Goal: Information Seeking & Learning: Learn about a topic

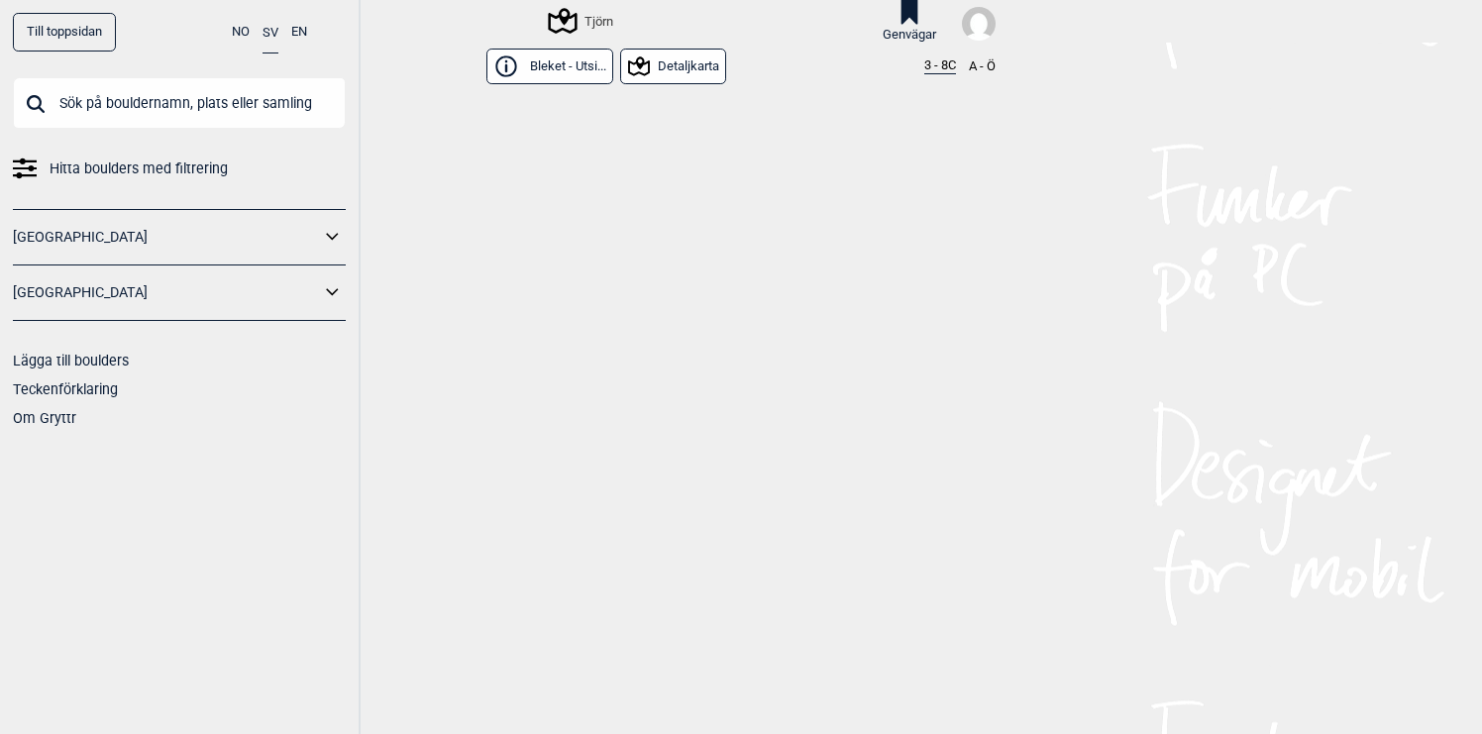
scroll to position [12461, 0]
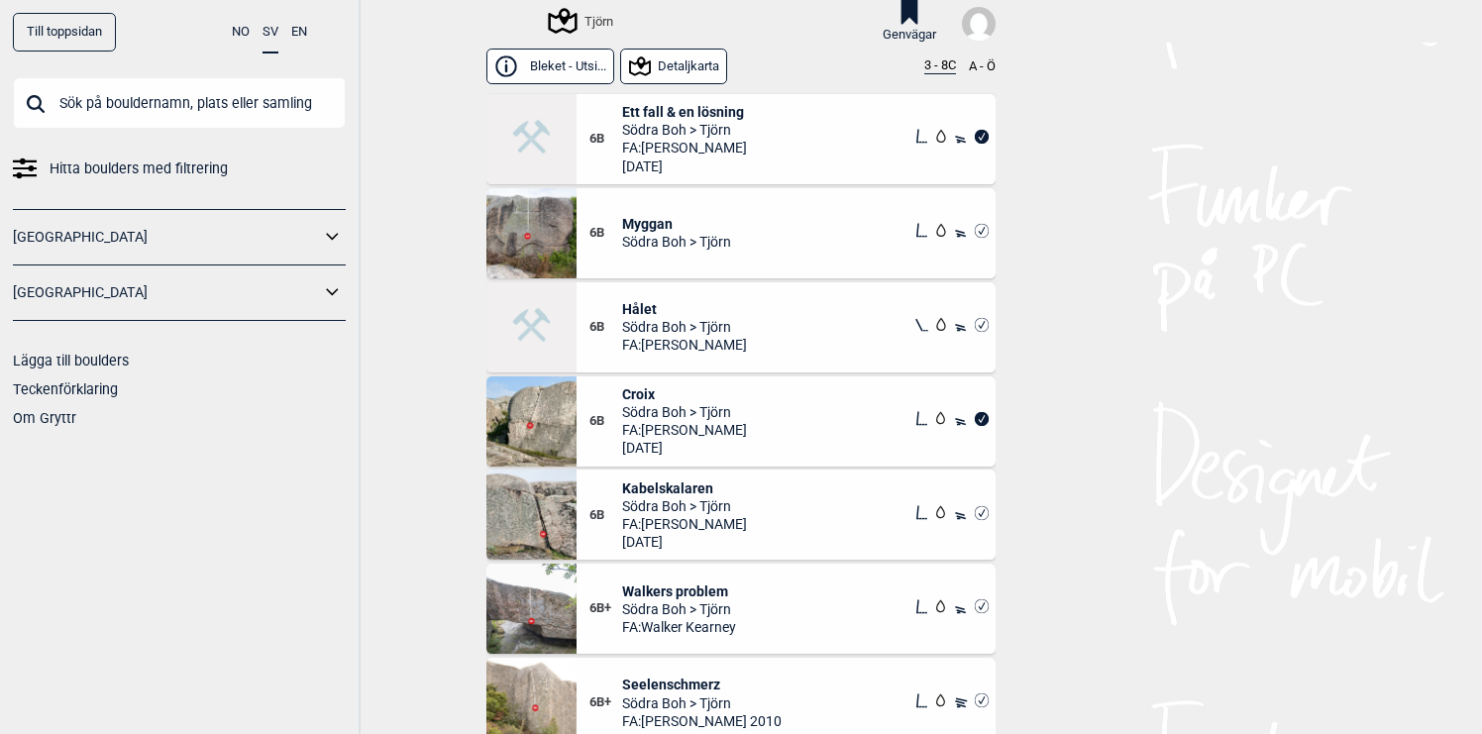
click at [571, 20] on icon at bounding box center [562, 21] width 38 height 38
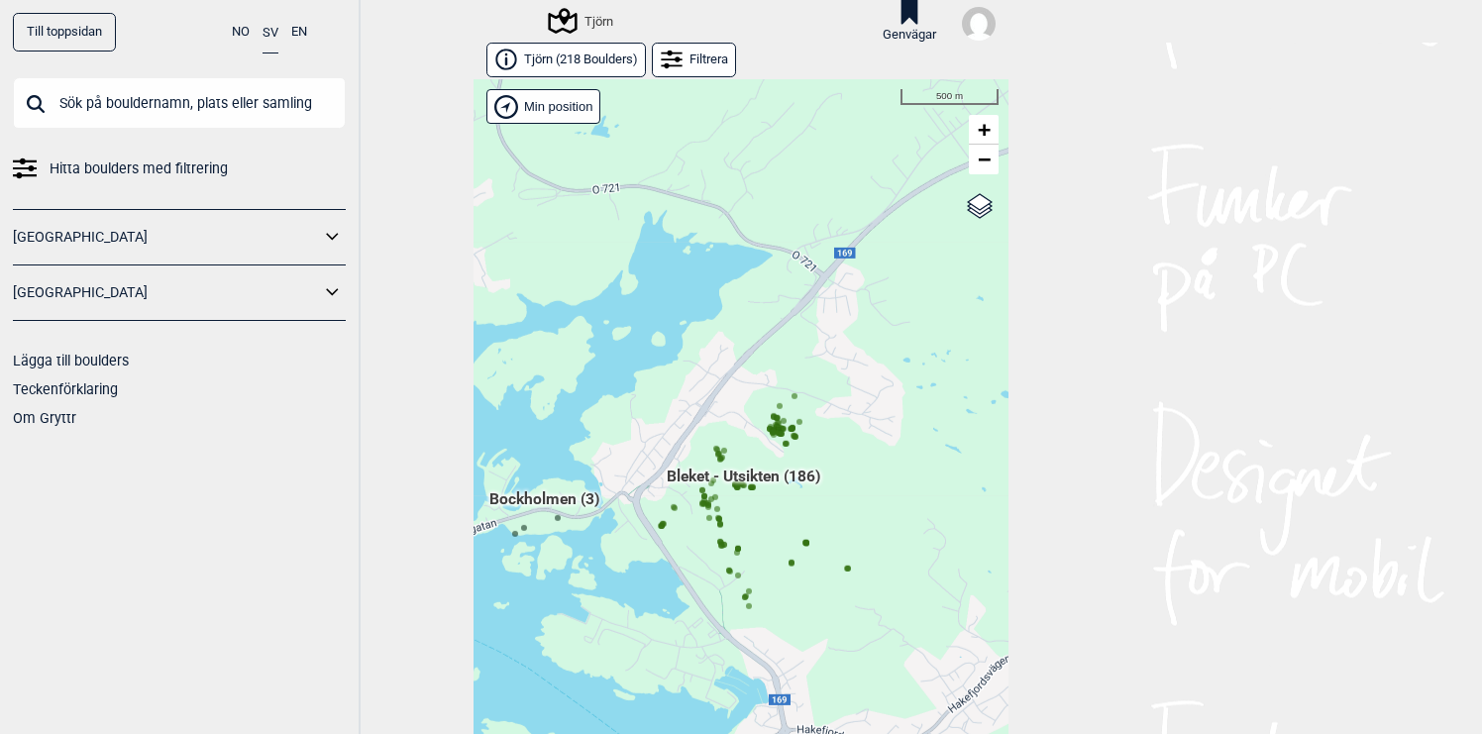
drag, startPoint x: 647, startPoint y: 534, endPoint x: 620, endPoint y: 291, distance: 244.1
click at [618, 293] on div "Hallingdal Gol [PERSON_NAME] Kolomoen [GEOGRAPHIC_DATA] [GEOGRAPHIC_DATA] [GEOG…" at bounding box center [740, 422] width 535 height 686
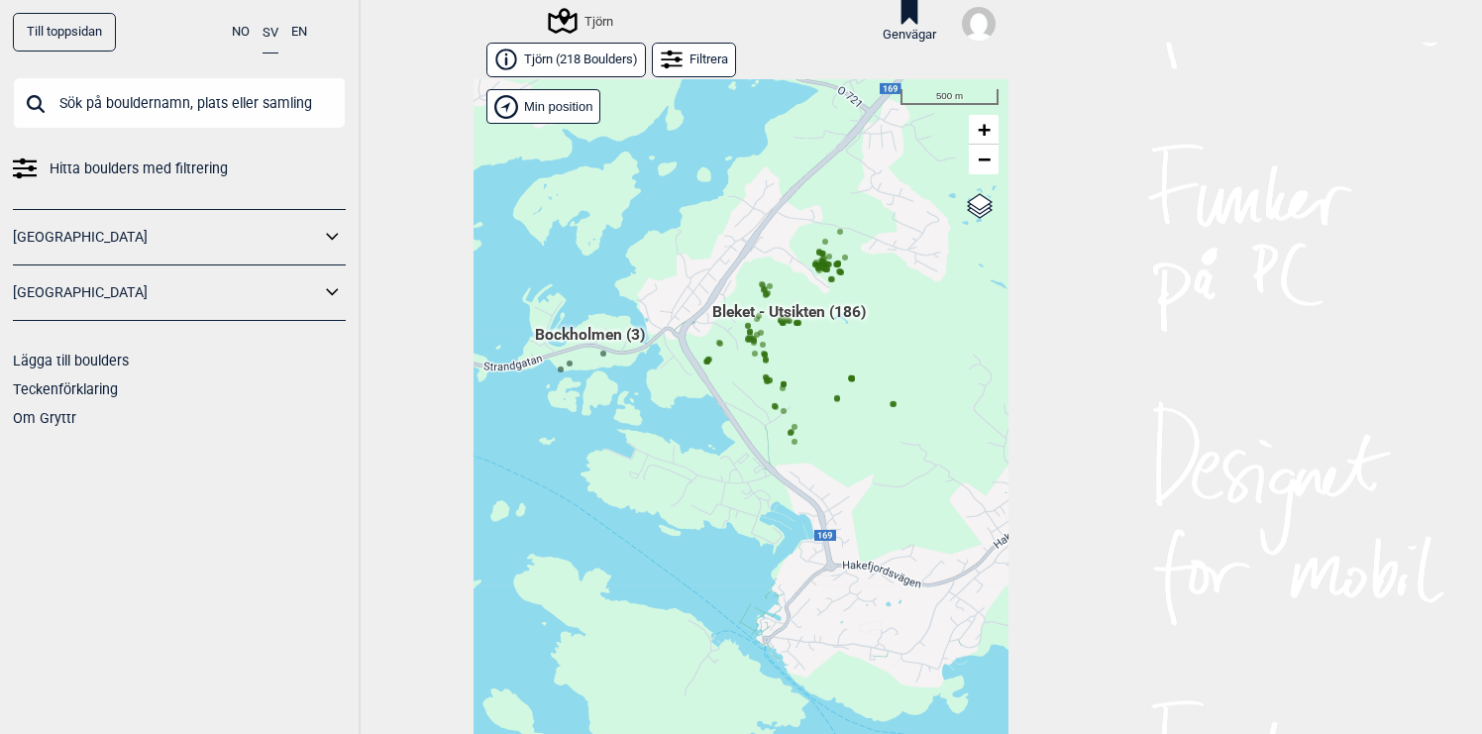
drag, startPoint x: 672, startPoint y: 407, endPoint x: 721, endPoint y: 292, distance: 125.1
click at [721, 292] on div "Hallingdal Gol [PERSON_NAME] Kolomoen [GEOGRAPHIC_DATA] [GEOGRAPHIC_DATA] [GEOG…" at bounding box center [740, 422] width 535 height 686
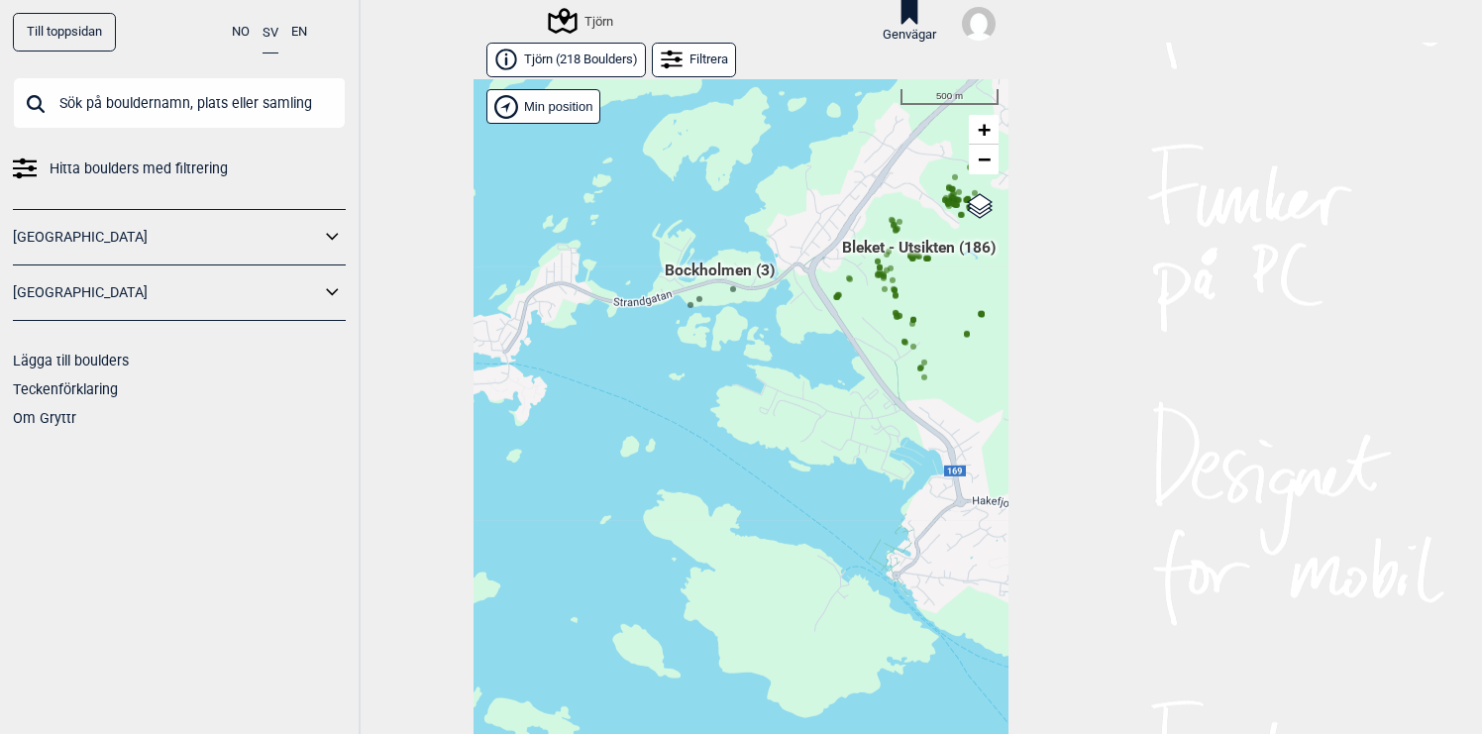
drag, startPoint x: 678, startPoint y: 412, endPoint x: 806, endPoint y: 348, distance: 143.1
click at [806, 348] on div "Hallingdal Gol [PERSON_NAME] Kolomoen [GEOGRAPHIC_DATA] [GEOGRAPHIC_DATA] [GEOG…" at bounding box center [740, 422] width 535 height 686
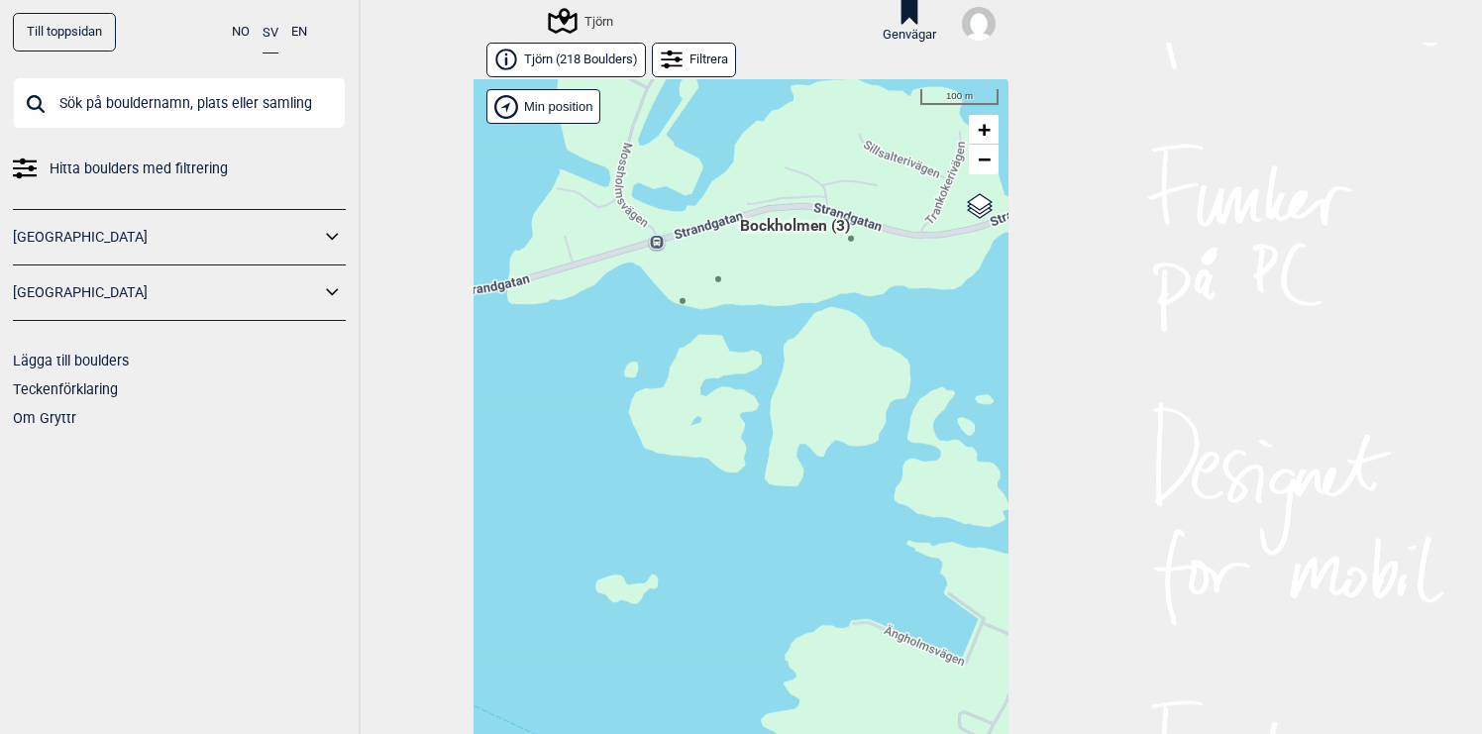
click at [685, 301] on circle at bounding box center [682, 301] width 6 height 6
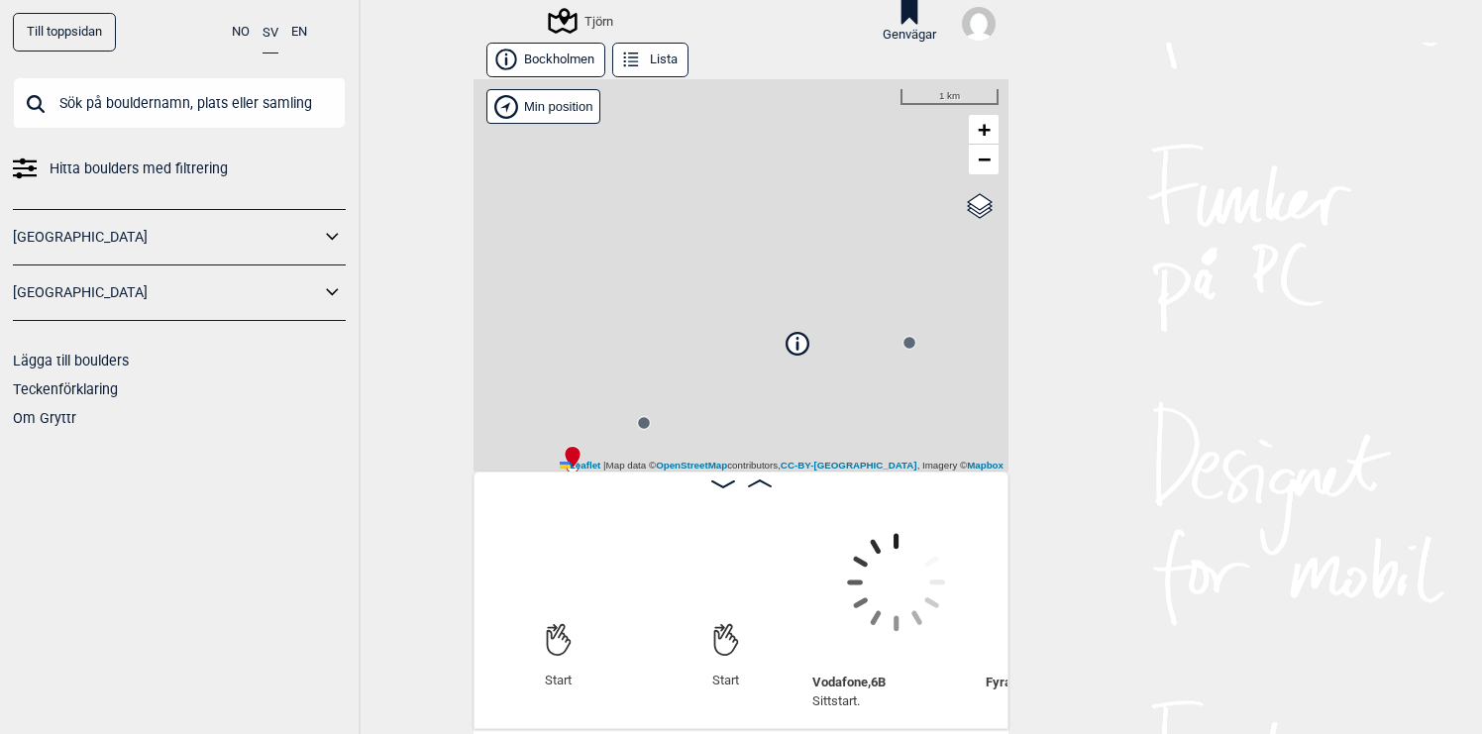
scroll to position [0, 156]
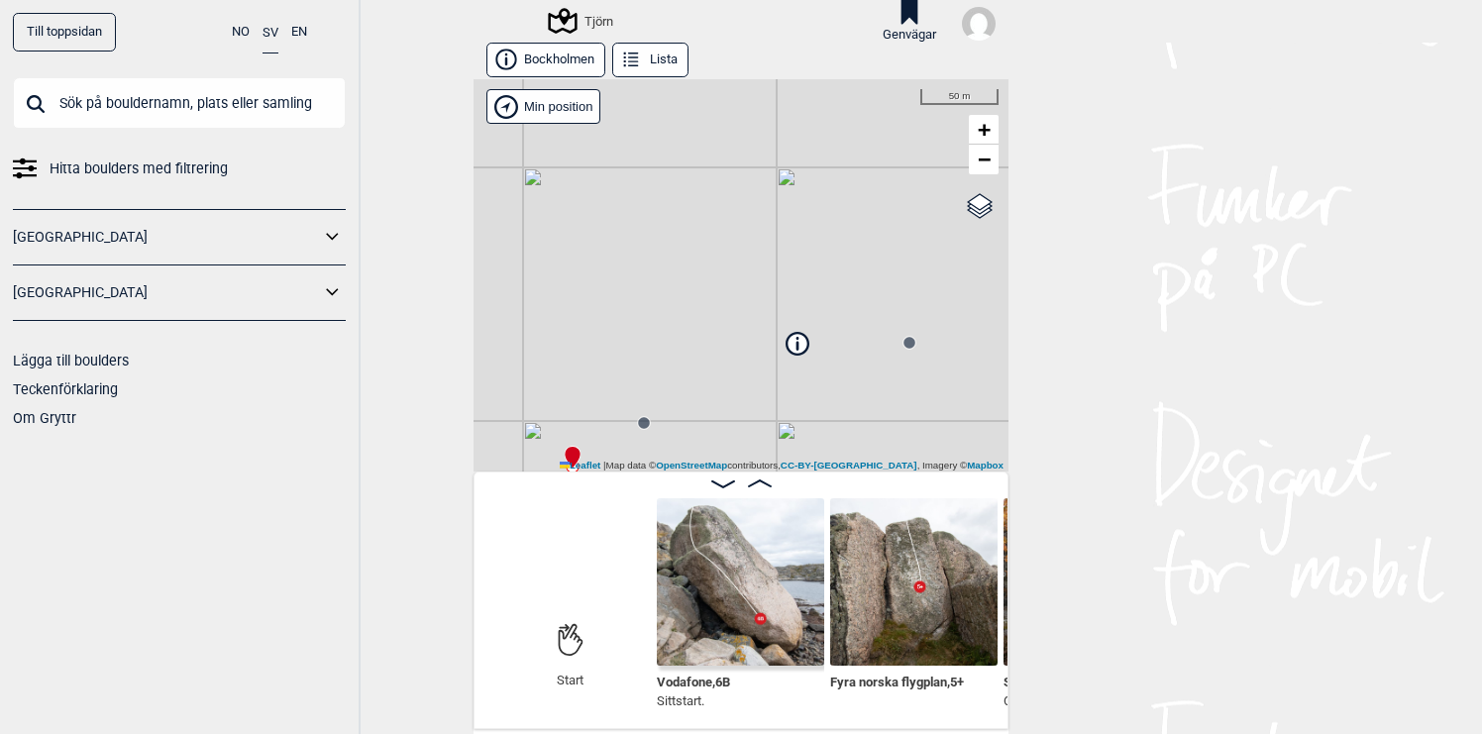
drag, startPoint x: 765, startPoint y: 470, endPoint x: 756, endPoint y: 423, distance: 48.4
click at [756, 423] on div "Tjörn Brukerens posisjon Min position 50 m + − OpenStreetMap Google satellite L…" at bounding box center [740, 275] width 535 height 392
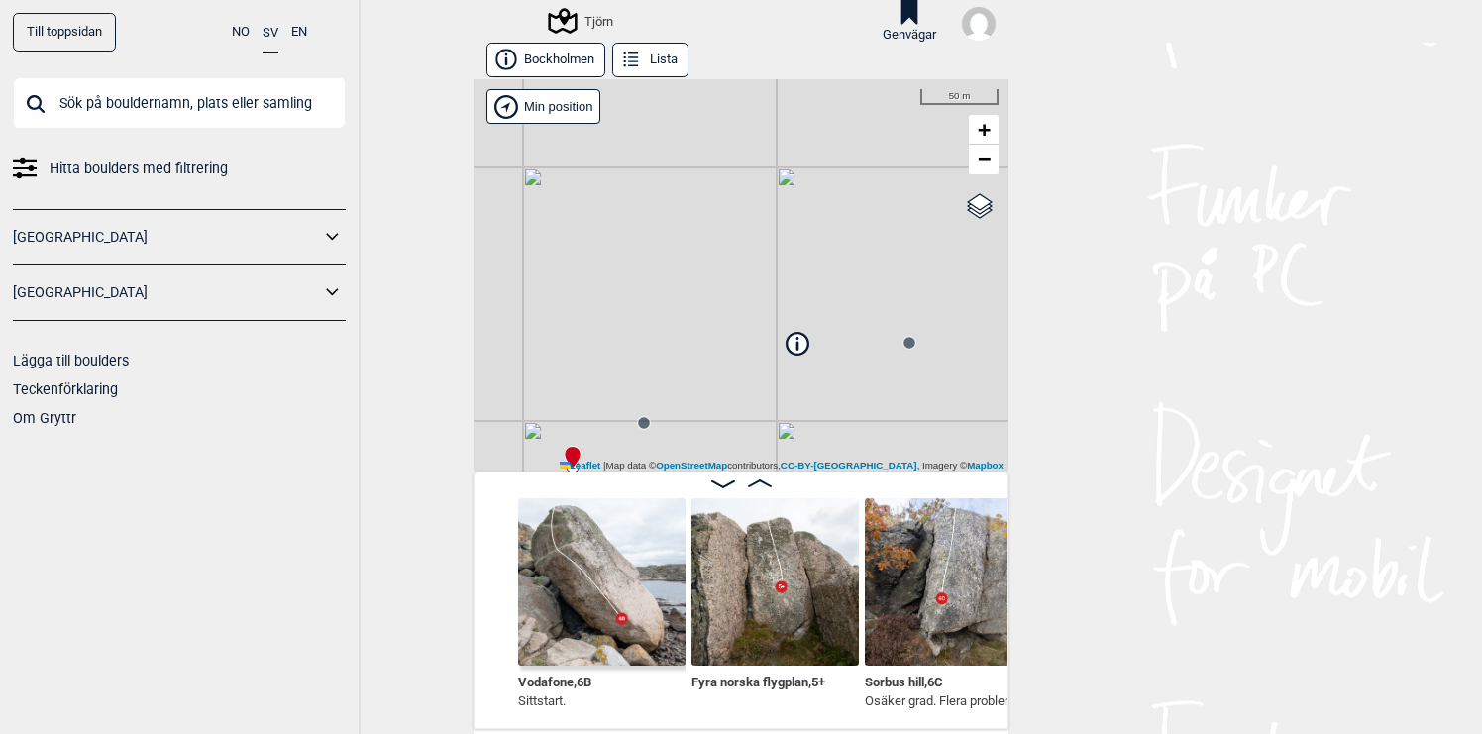
scroll to position [0, 295]
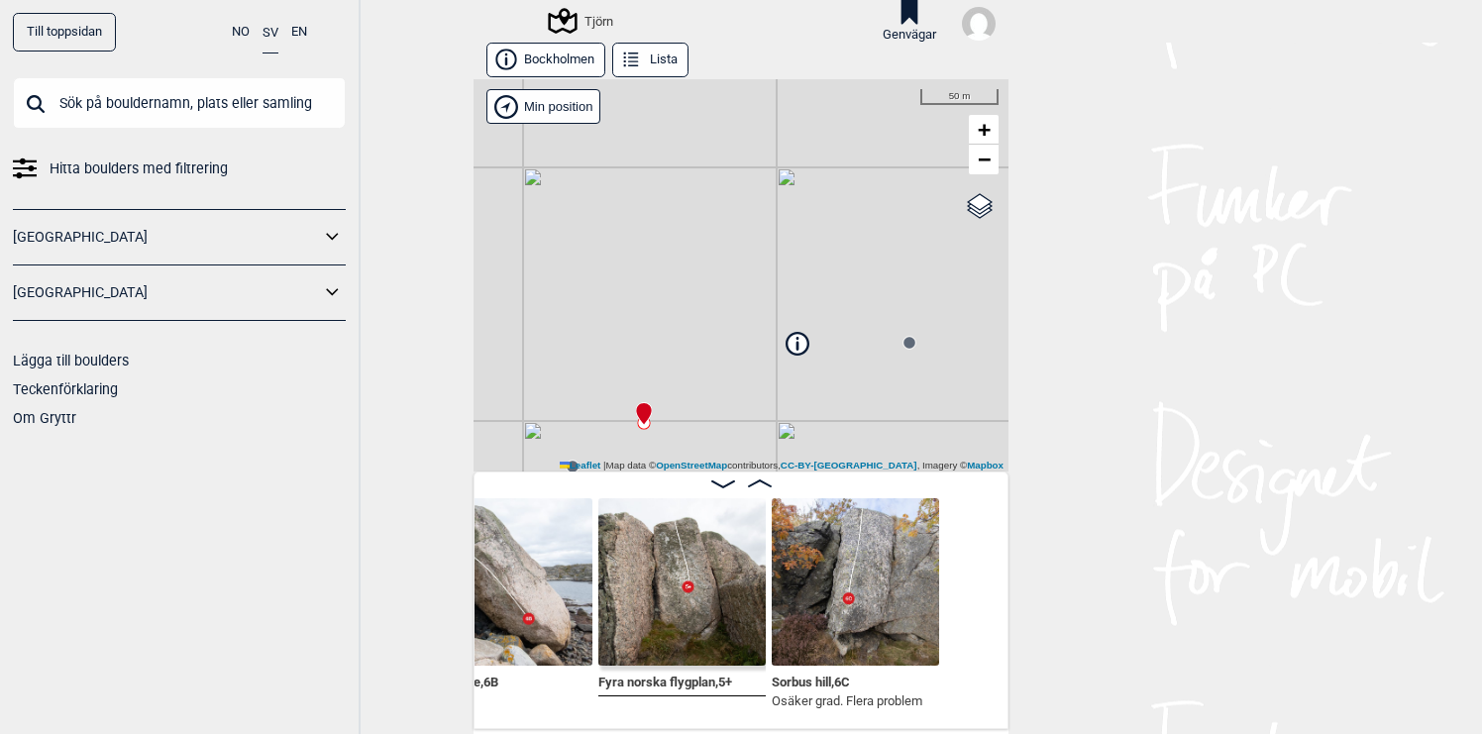
scroll to position [0, 399]
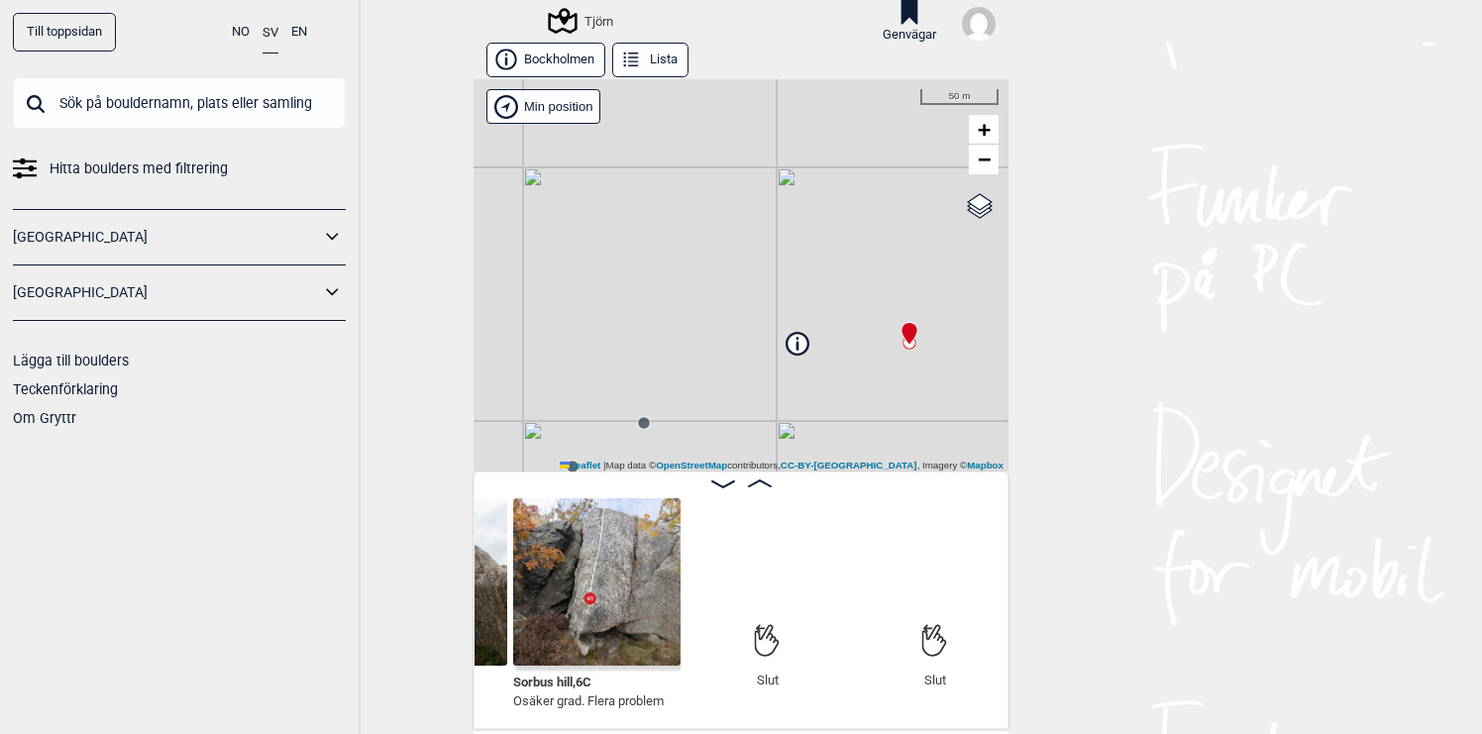
scroll to position [0, 657]
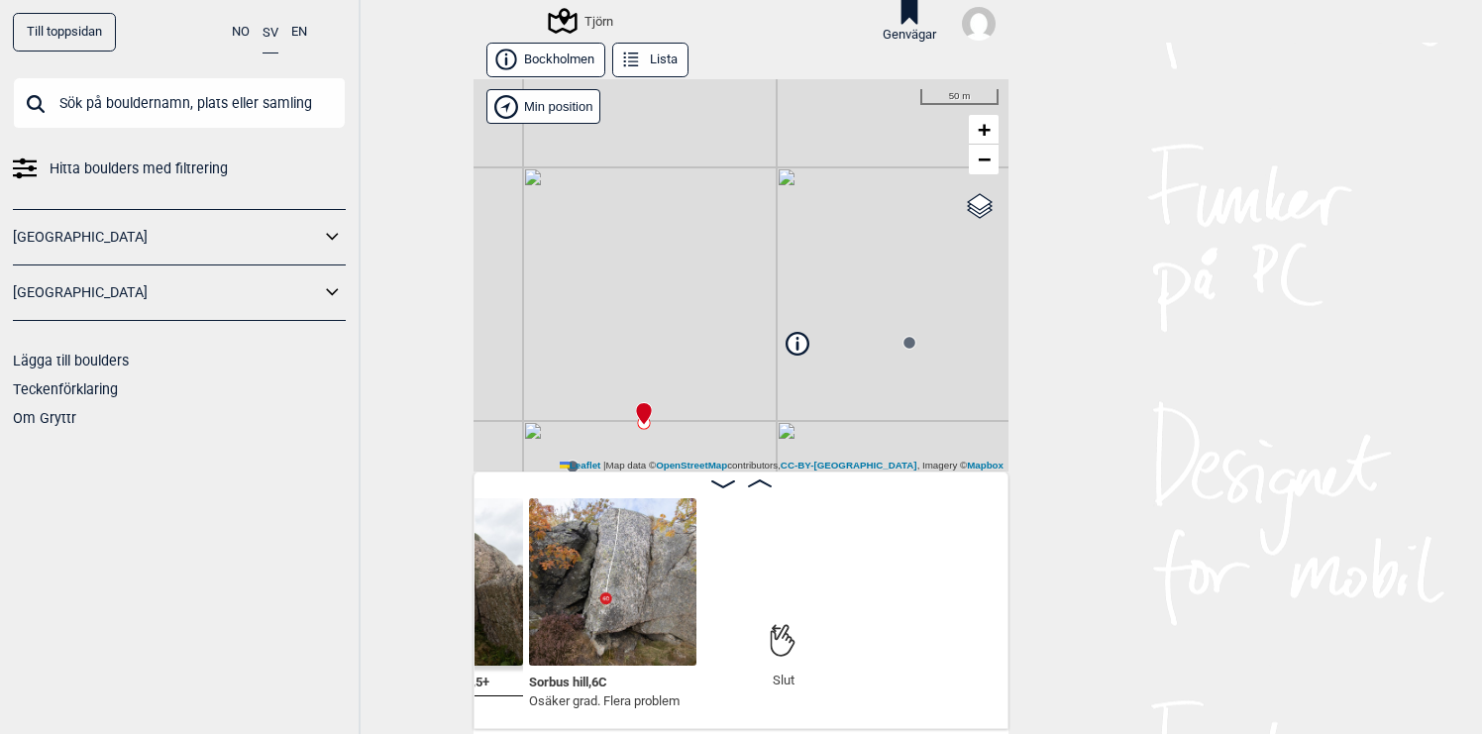
scroll to position [0, 657]
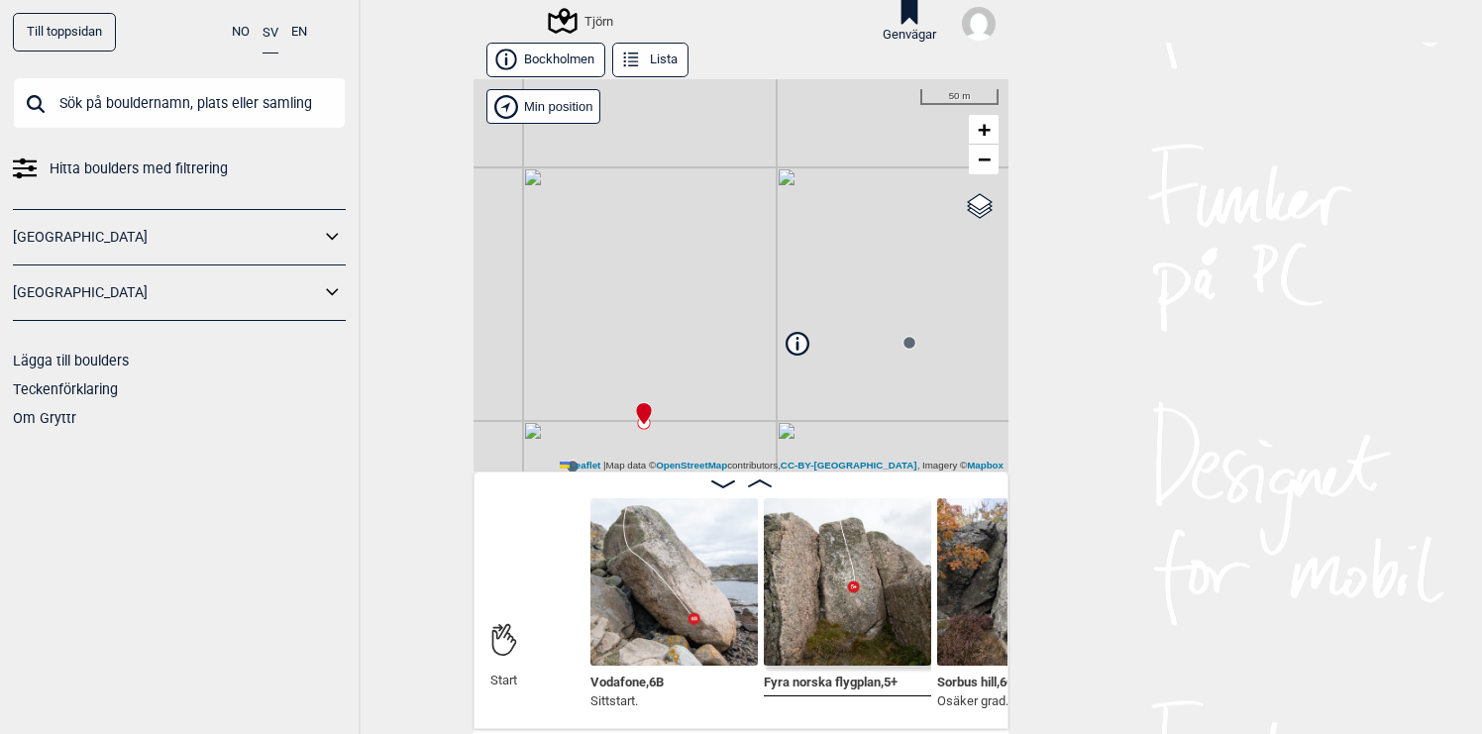
scroll to position [0, 161]
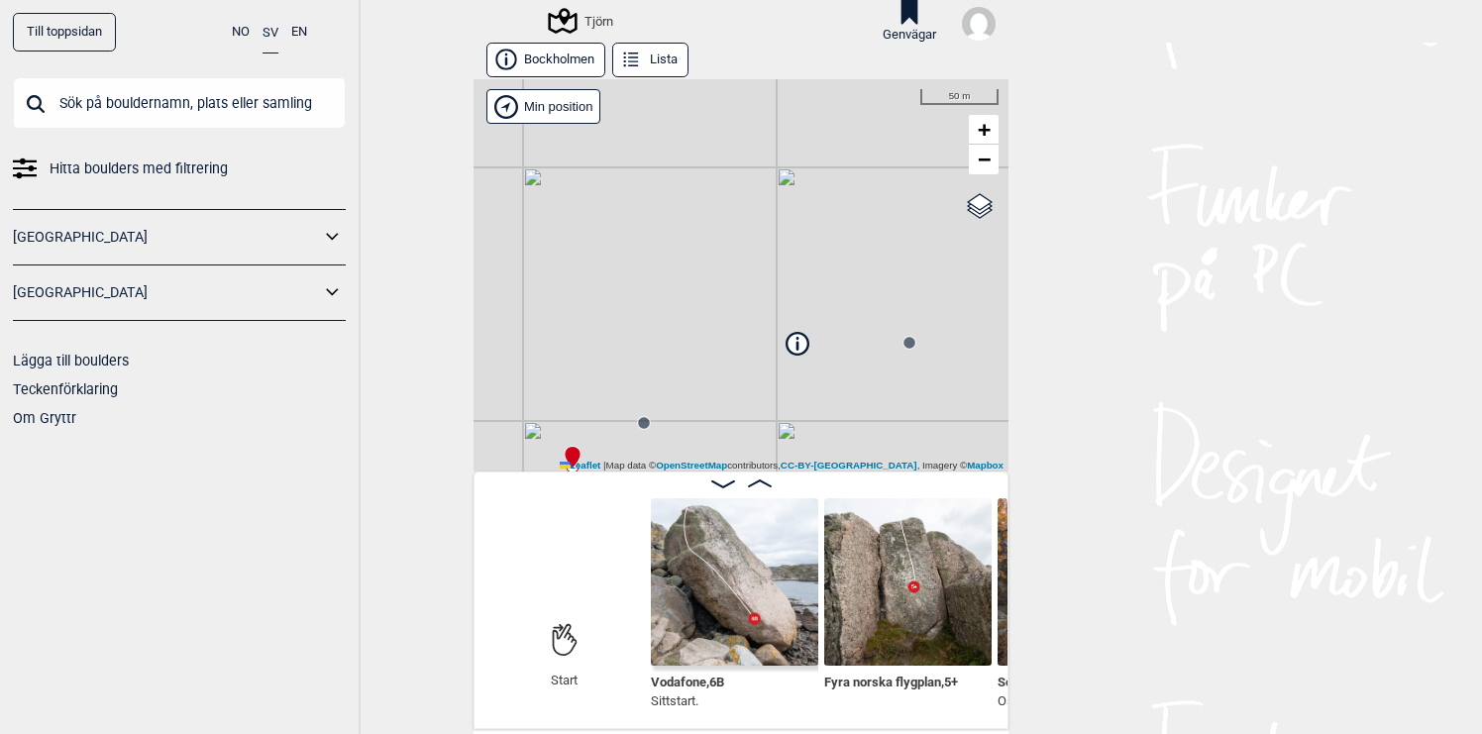
scroll to position [0, 164]
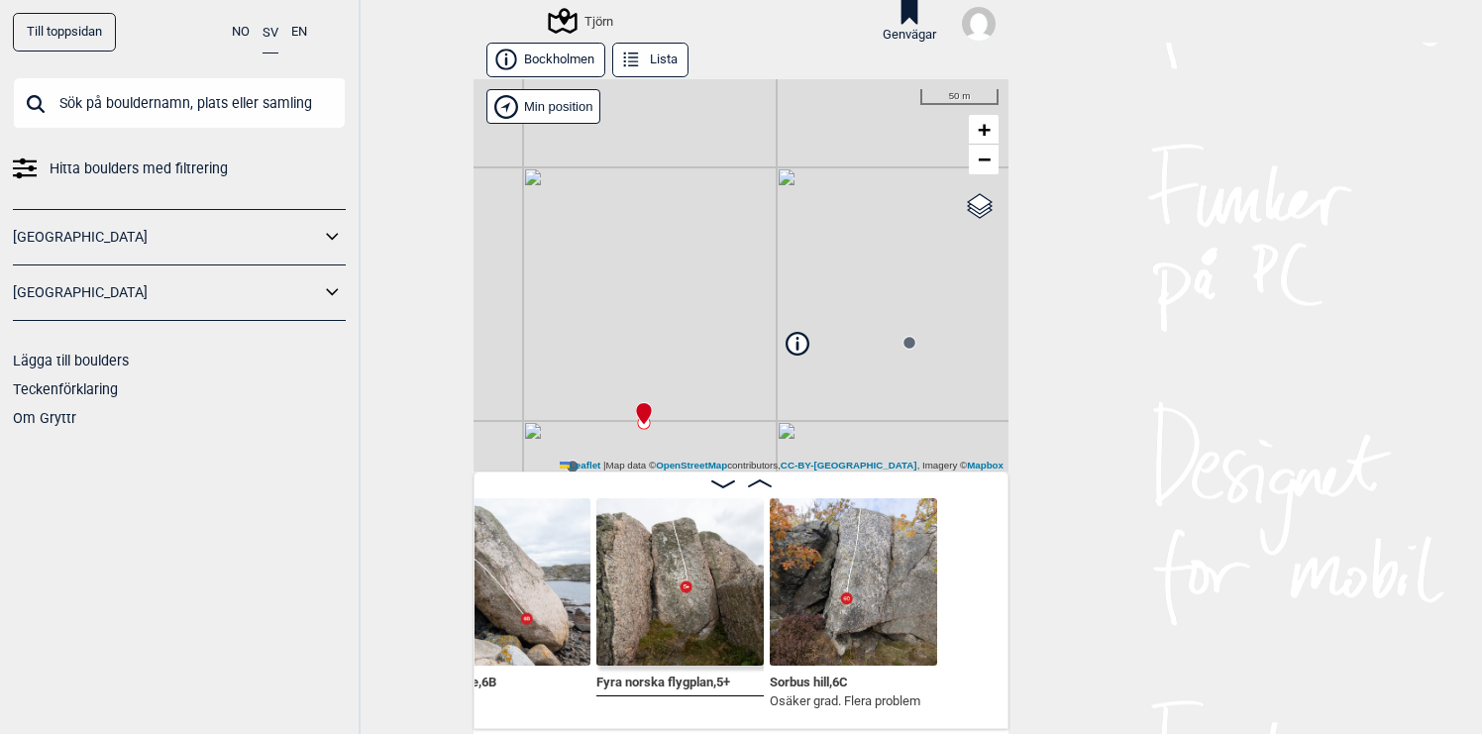
scroll to position [0, 395]
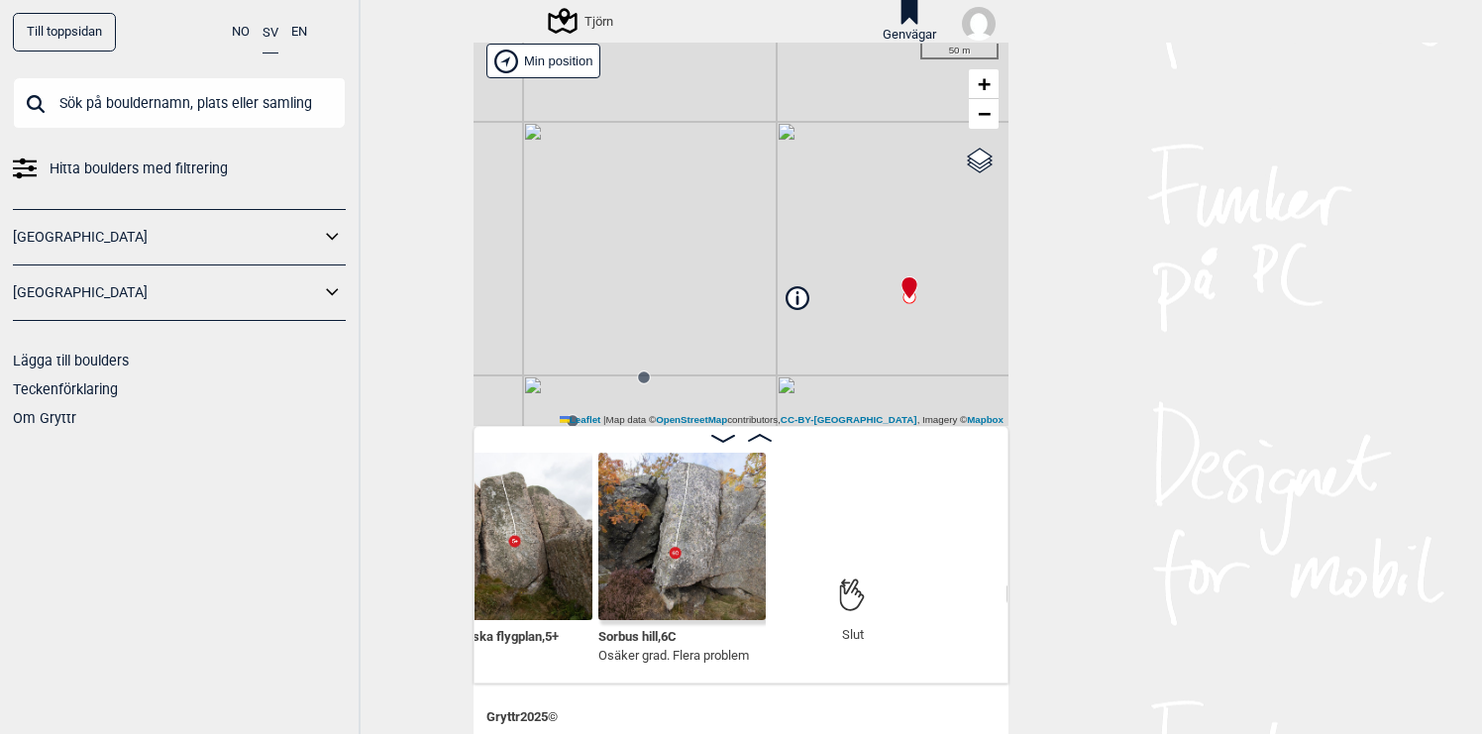
scroll to position [49, 0]
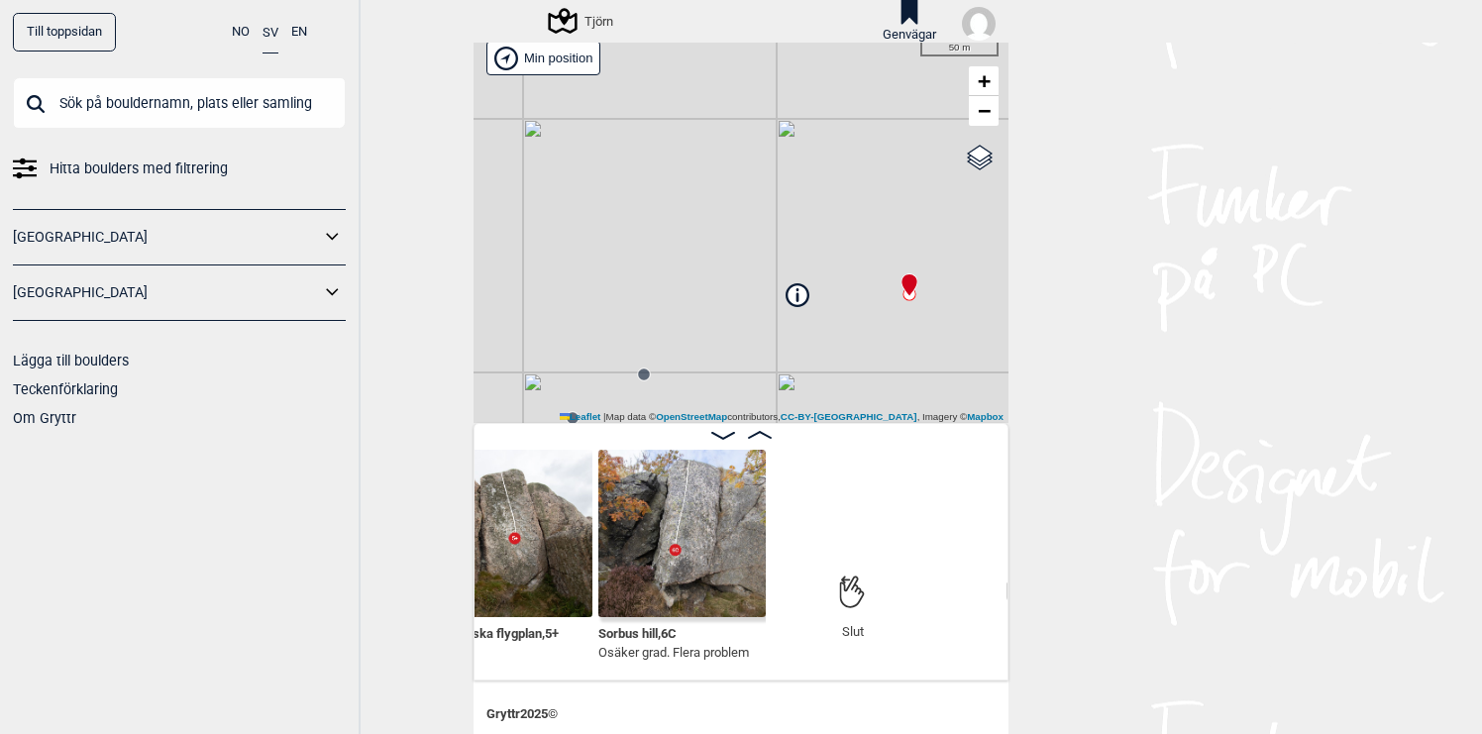
click at [716, 571] on img at bounding box center [681, 533] width 167 height 167
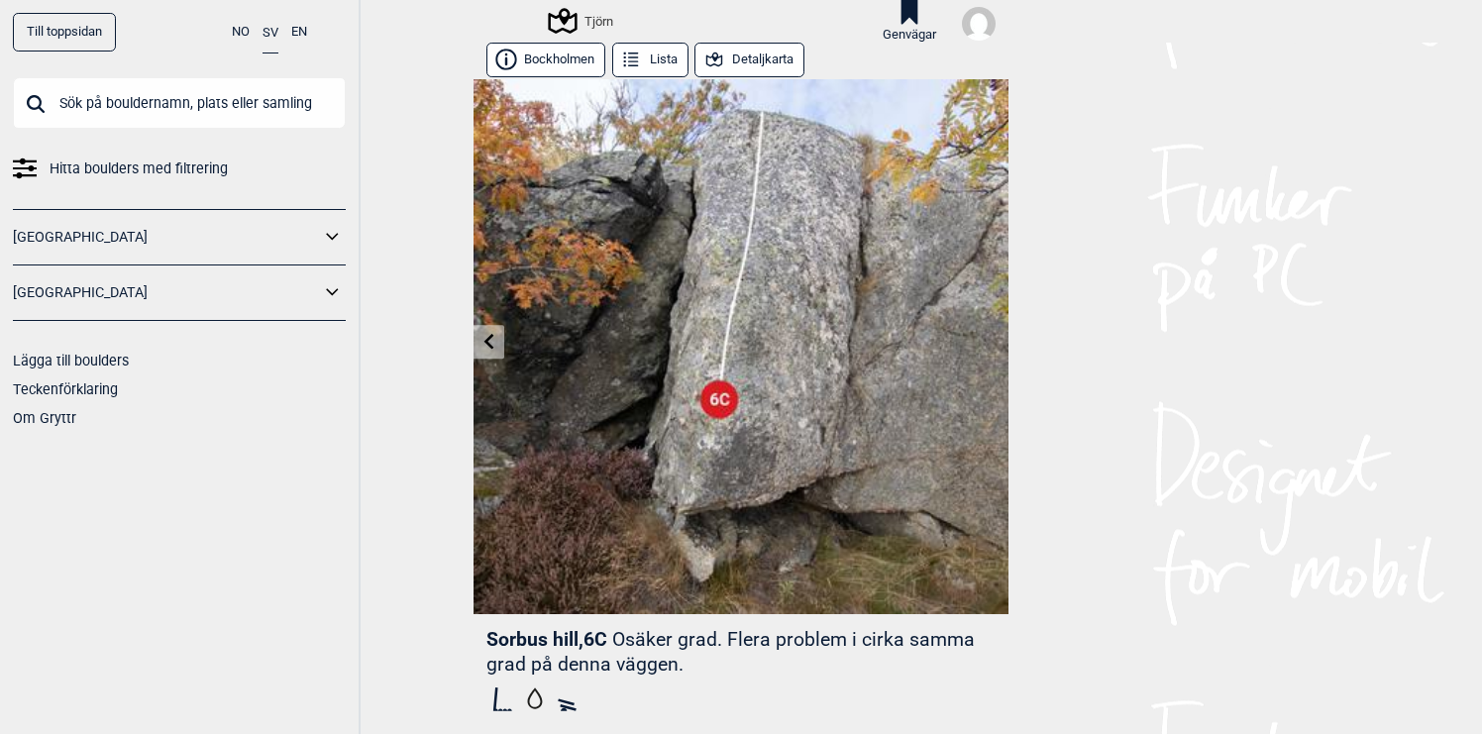
click at [600, 21] on div "Tjörn" at bounding box center [582, 21] width 62 height 24
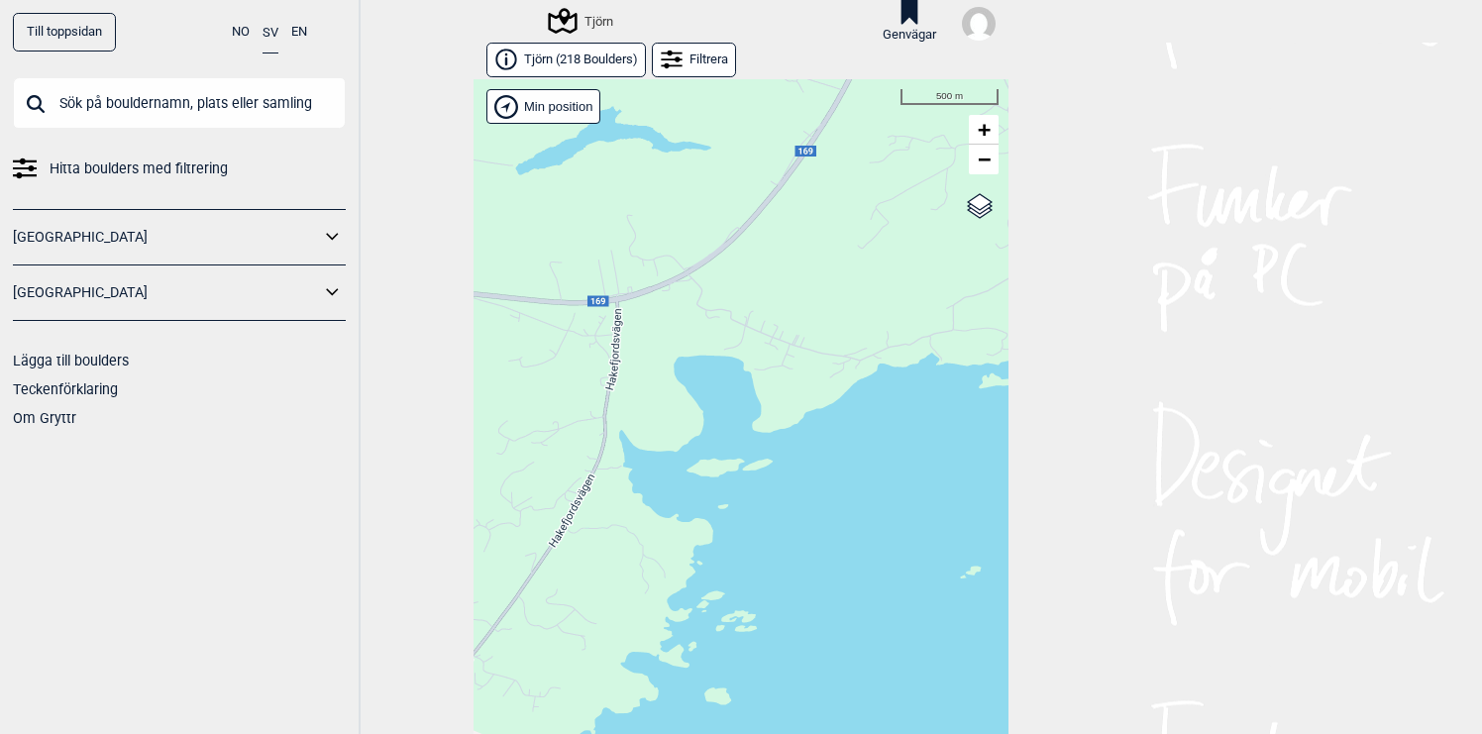
drag, startPoint x: 693, startPoint y: 415, endPoint x: 804, endPoint y: 398, distance: 112.2
click at [804, 398] on div "Hallingdal Gol [PERSON_NAME] Kolomoen [GEOGRAPHIC_DATA] [GEOGRAPHIC_DATA] [GEOG…" at bounding box center [740, 422] width 535 height 686
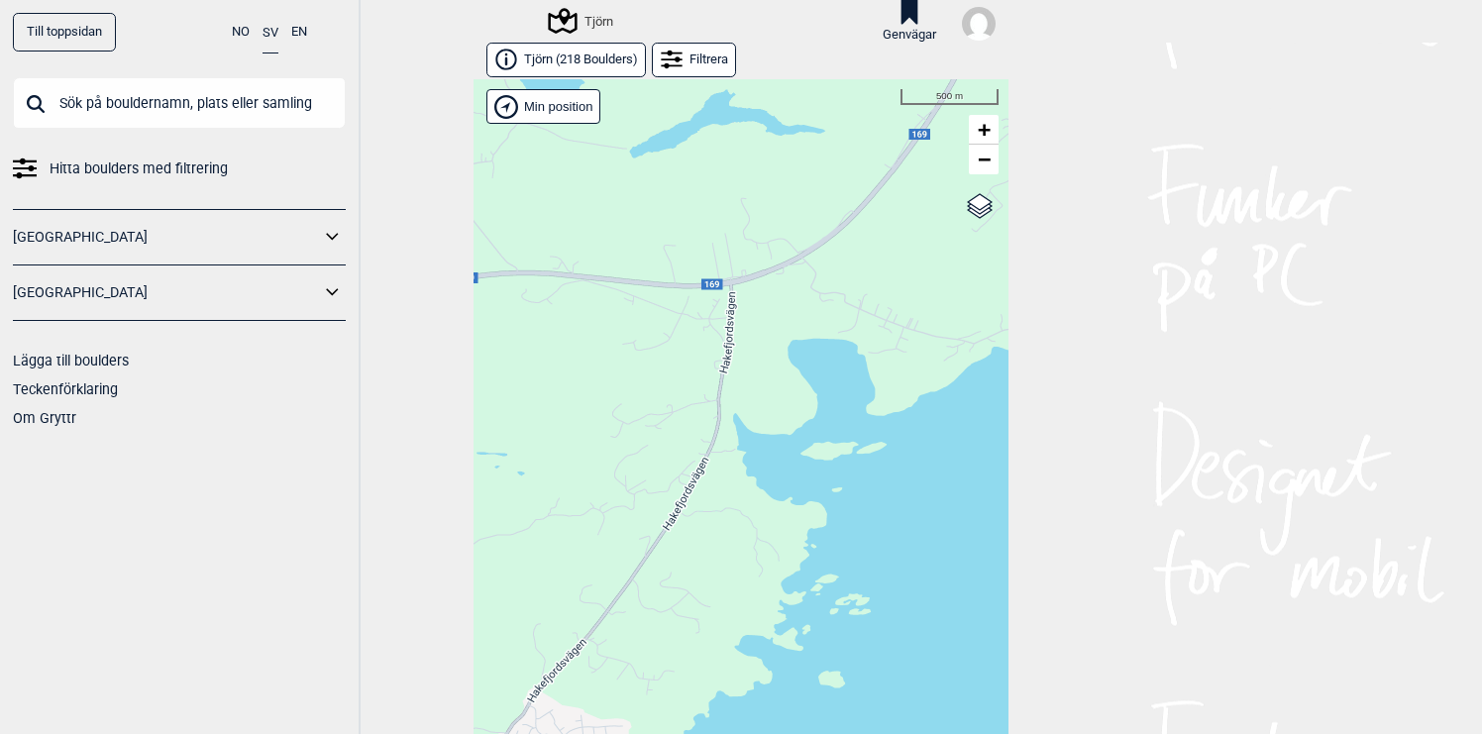
drag, startPoint x: 587, startPoint y: 390, endPoint x: 777, endPoint y: 364, distance: 191.1
click at [775, 364] on div "Hallingdal Gol [PERSON_NAME] Kolomoen [GEOGRAPHIC_DATA] [GEOGRAPHIC_DATA] [GEOG…" at bounding box center [740, 422] width 535 height 686
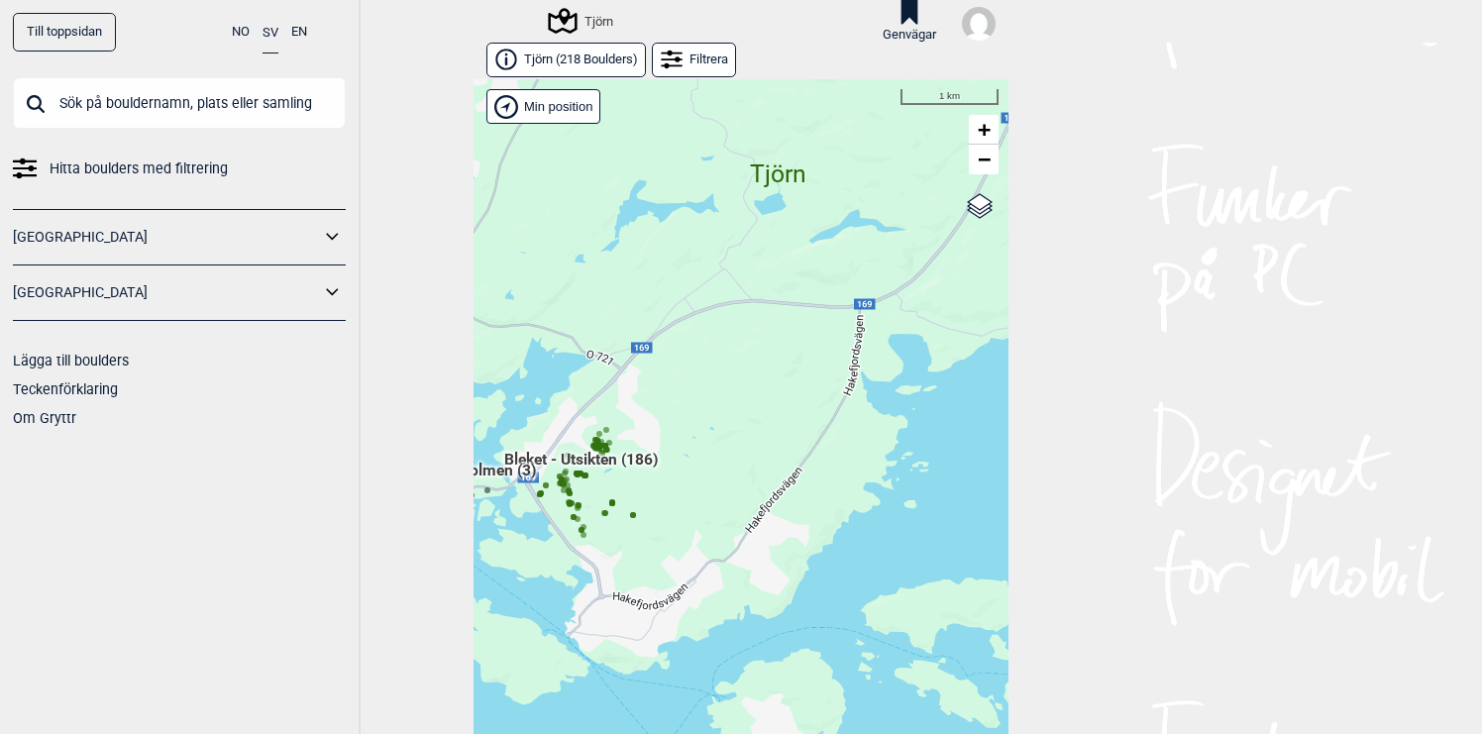
drag, startPoint x: 669, startPoint y: 418, endPoint x: 769, endPoint y: 403, distance: 101.1
click at [769, 403] on div "Hallingdal Gol [PERSON_NAME] Kolomoen [GEOGRAPHIC_DATA] [GEOGRAPHIC_DATA] [GEOG…" at bounding box center [740, 422] width 535 height 686
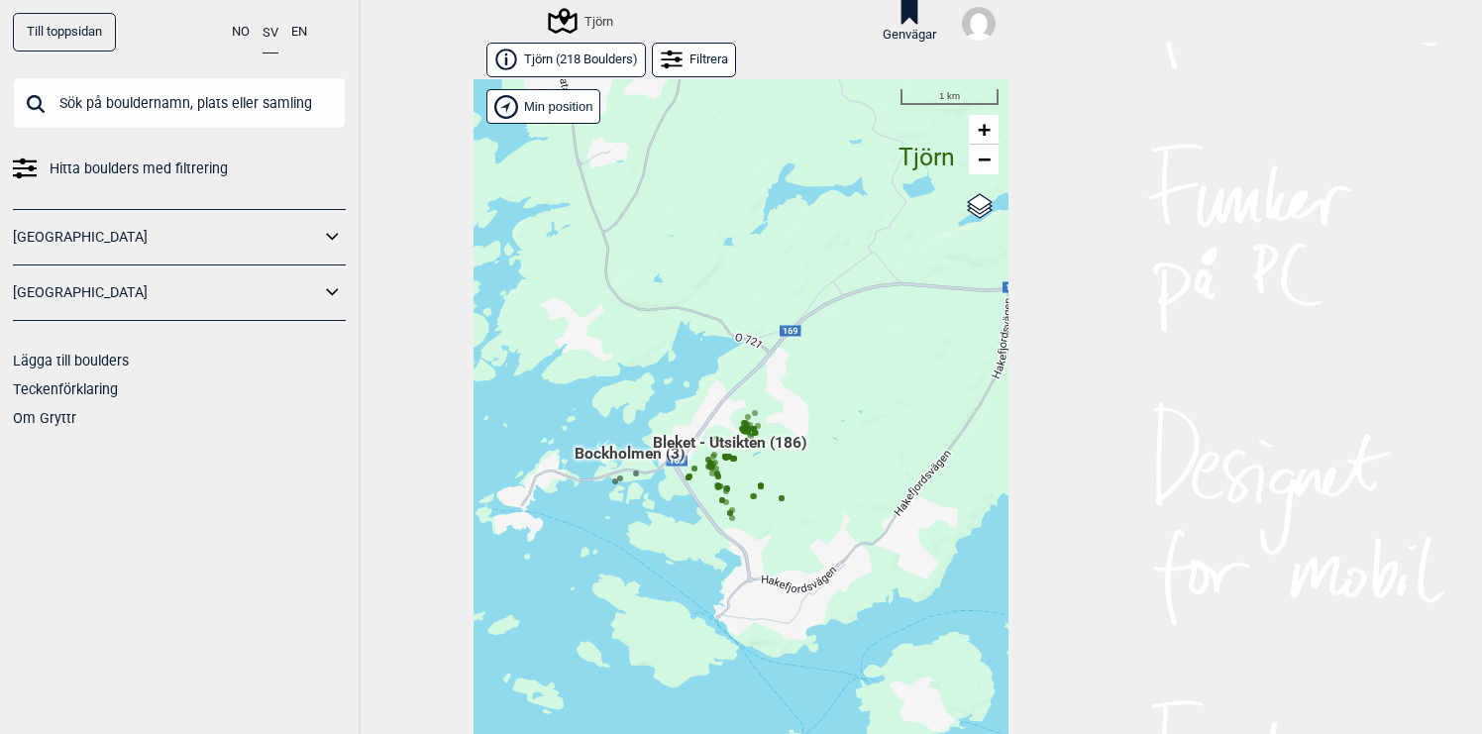
drag, startPoint x: 678, startPoint y: 465, endPoint x: 762, endPoint y: 443, distance: 86.0
click at [762, 444] on span "Bleket - Utsikten (186)" at bounding box center [730, 451] width 154 height 38
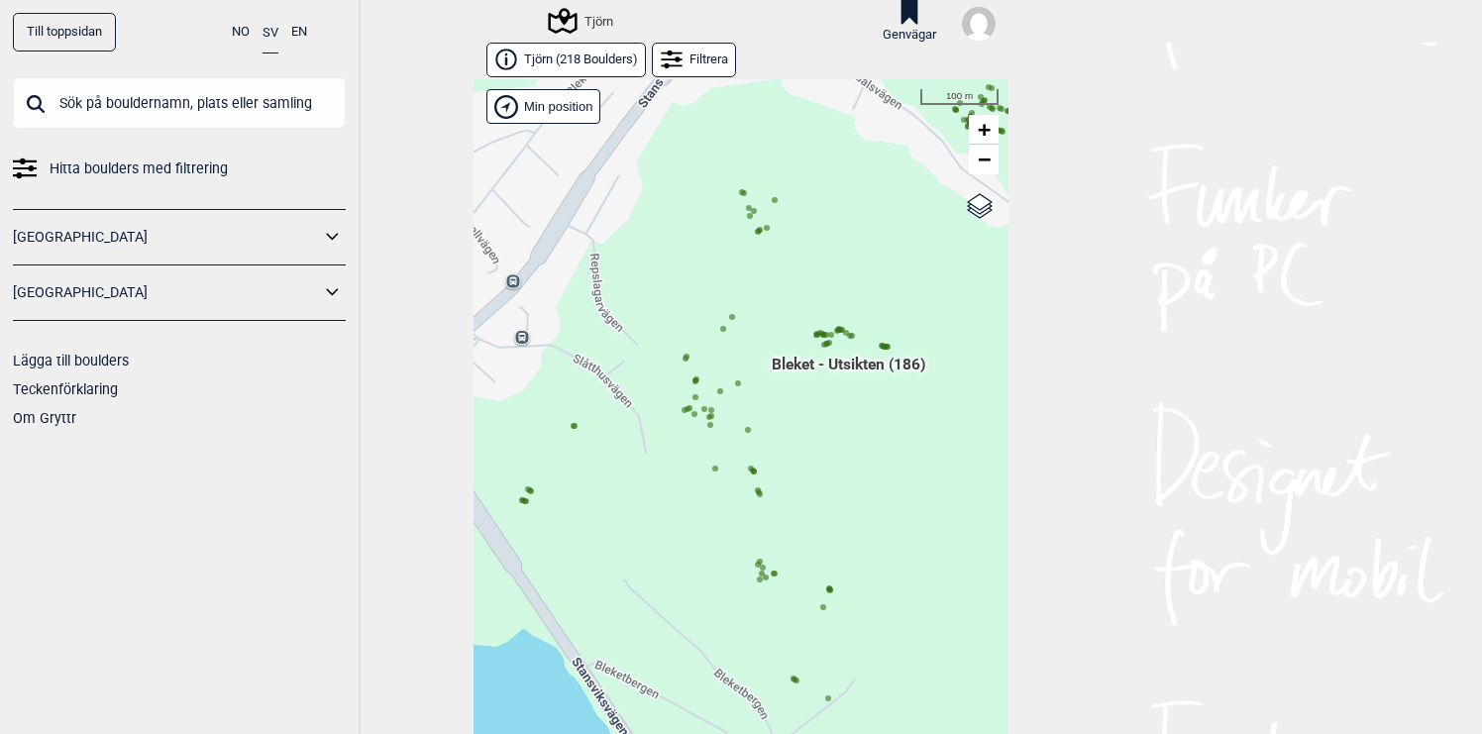
drag, startPoint x: 747, startPoint y: 462, endPoint x: 633, endPoint y: 461, distance: 113.9
click at [639, 462] on div "Hallingdal Gol [PERSON_NAME] Kolomoen [GEOGRAPHIC_DATA] [GEOGRAPHIC_DATA] [GEOG…" at bounding box center [740, 422] width 535 height 686
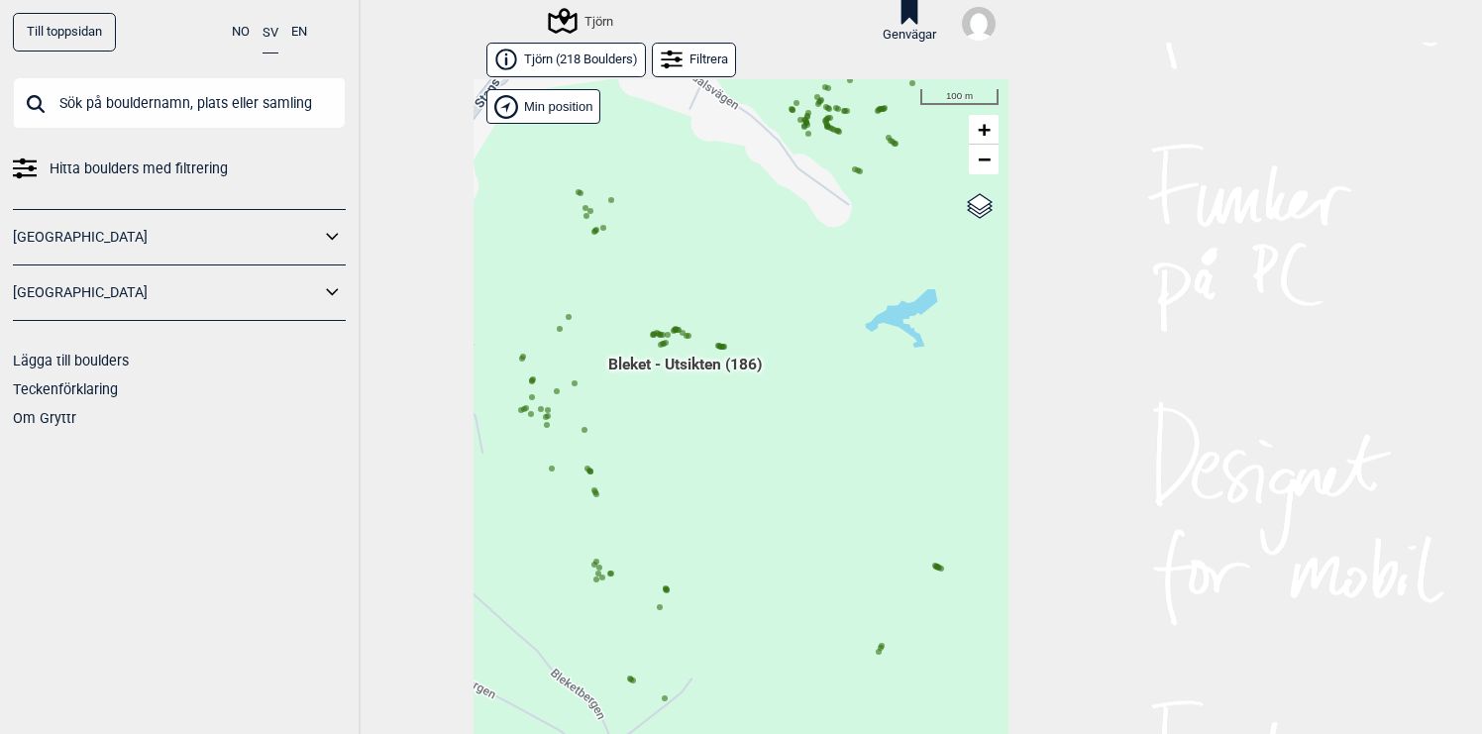
drag, startPoint x: 635, startPoint y: 468, endPoint x: 635, endPoint y: 404, distance: 63.4
click at [635, 409] on div "Hallingdal Gol [PERSON_NAME] Kolomoen [GEOGRAPHIC_DATA] [GEOGRAPHIC_DATA] [GEOG…" at bounding box center [740, 422] width 535 height 686
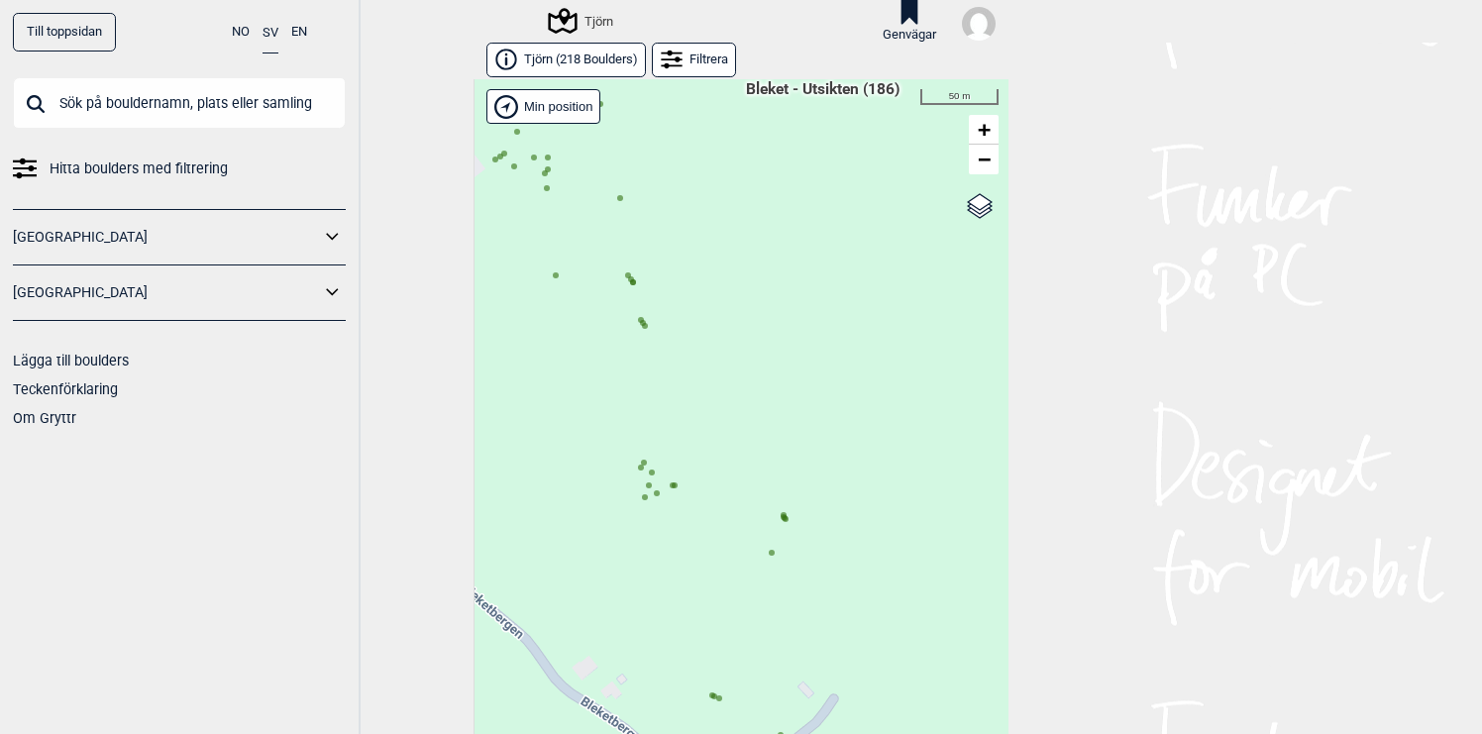
drag, startPoint x: 628, startPoint y: 490, endPoint x: 731, endPoint y: 433, distance: 117.9
click at [731, 433] on div "Hallingdal Gol [PERSON_NAME] Kolomoen [GEOGRAPHIC_DATA] [GEOGRAPHIC_DATA] [GEOG…" at bounding box center [740, 422] width 535 height 686
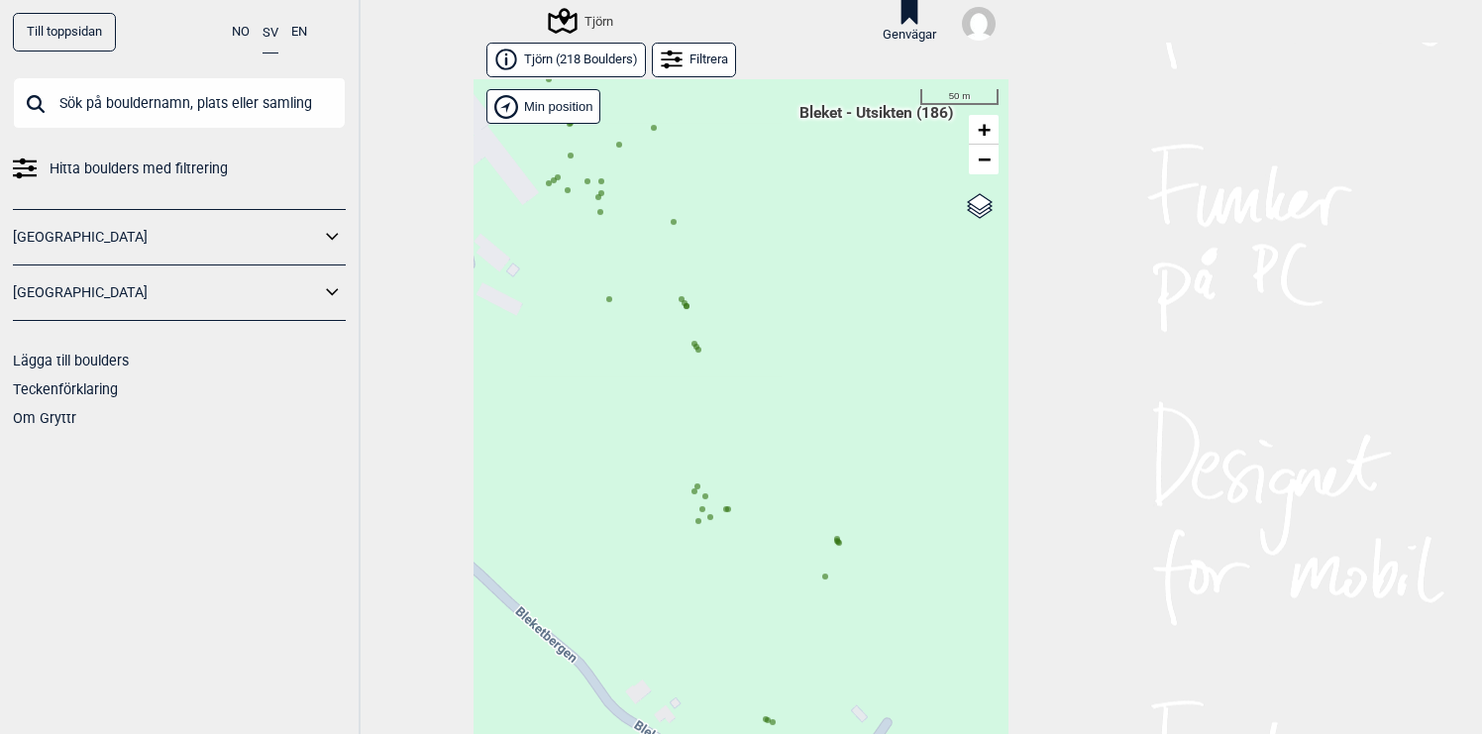
drag, startPoint x: 580, startPoint y: 410, endPoint x: 663, endPoint y: 468, distance: 100.9
click at [662, 467] on div "Hallingdal Gol [PERSON_NAME] Kolomoen [GEOGRAPHIC_DATA] [GEOGRAPHIC_DATA] [GEOG…" at bounding box center [740, 422] width 535 height 686
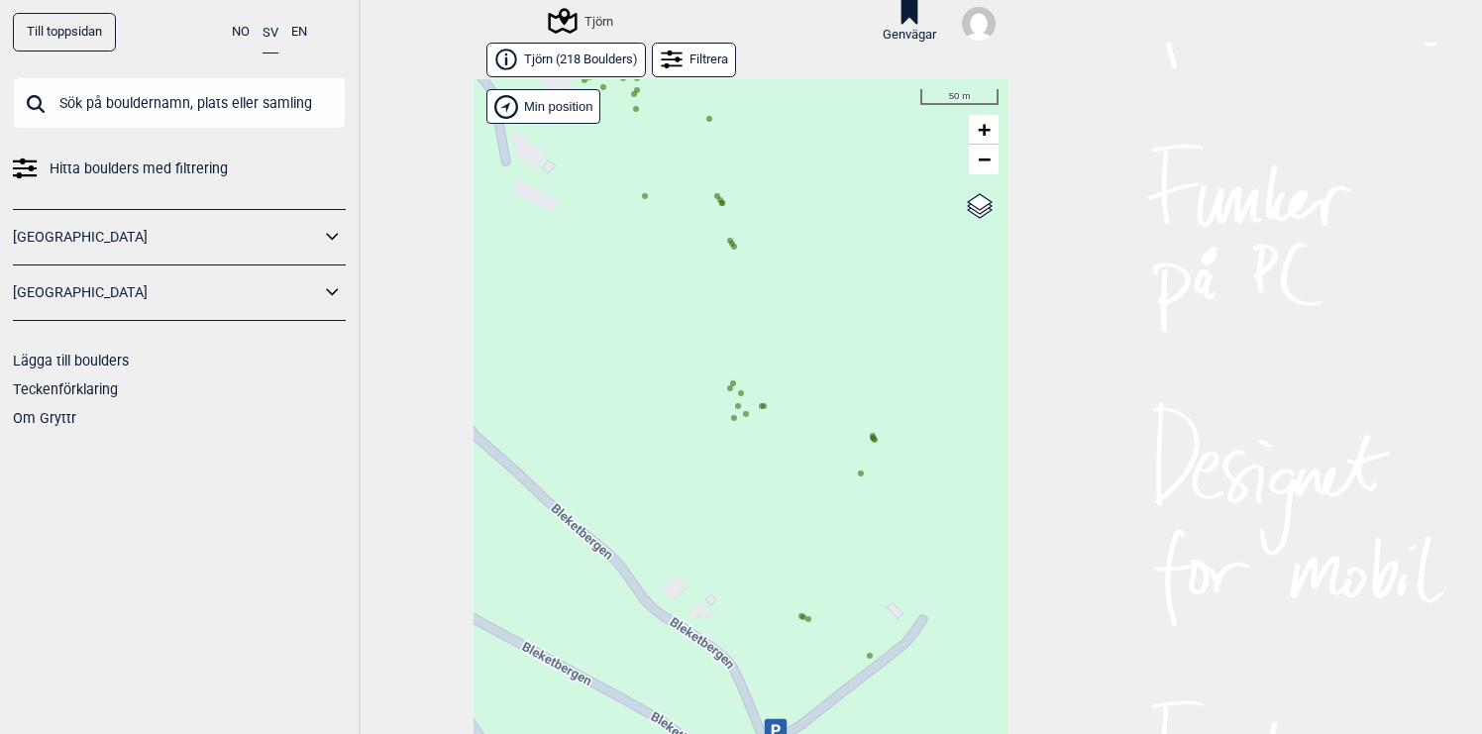
drag, startPoint x: 663, startPoint y: 468, endPoint x: 658, endPoint y: 328, distance: 140.7
click at [658, 328] on div "Hallingdal Gol [PERSON_NAME] Kolomoen [GEOGRAPHIC_DATA] [GEOGRAPHIC_DATA] [GEOG…" at bounding box center [740, 422] width 535 height 686
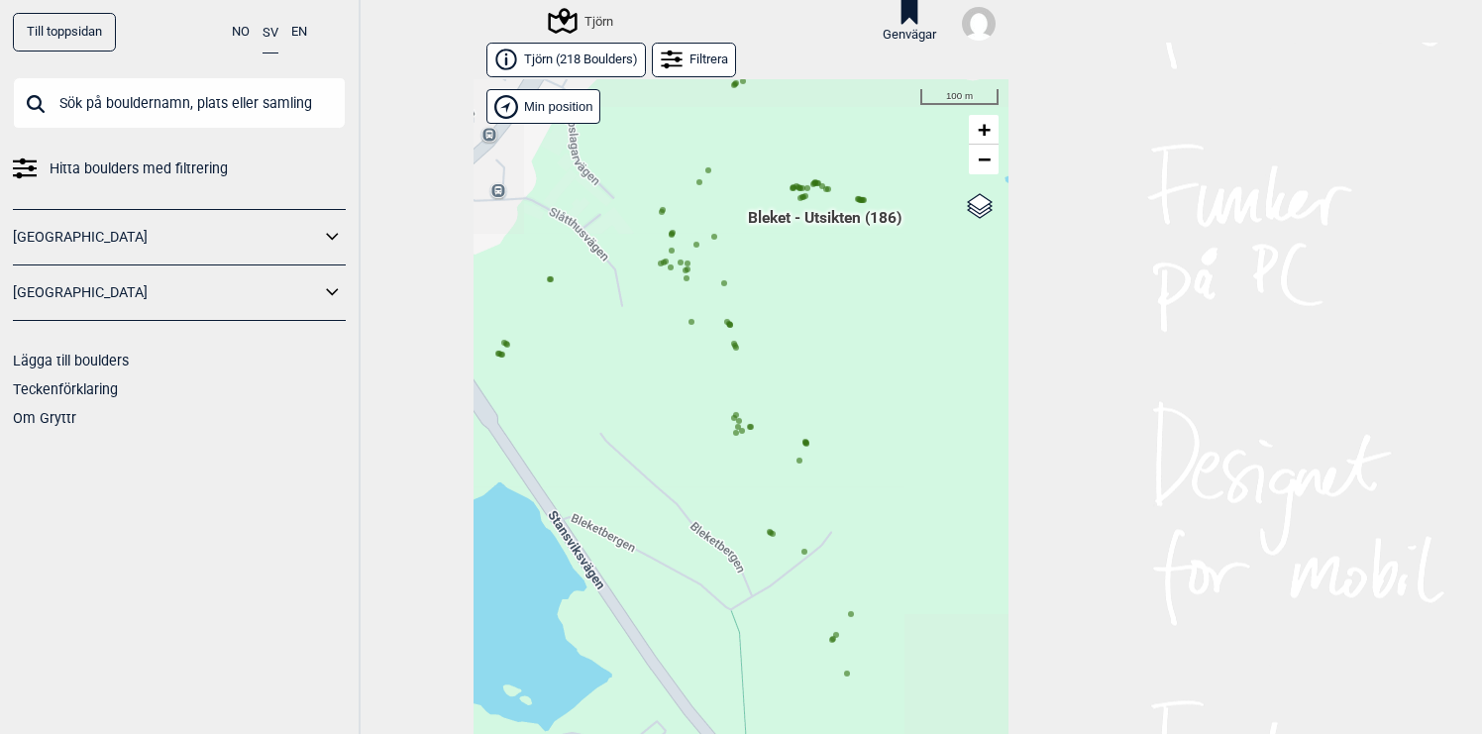
scroll to position [23, 0]
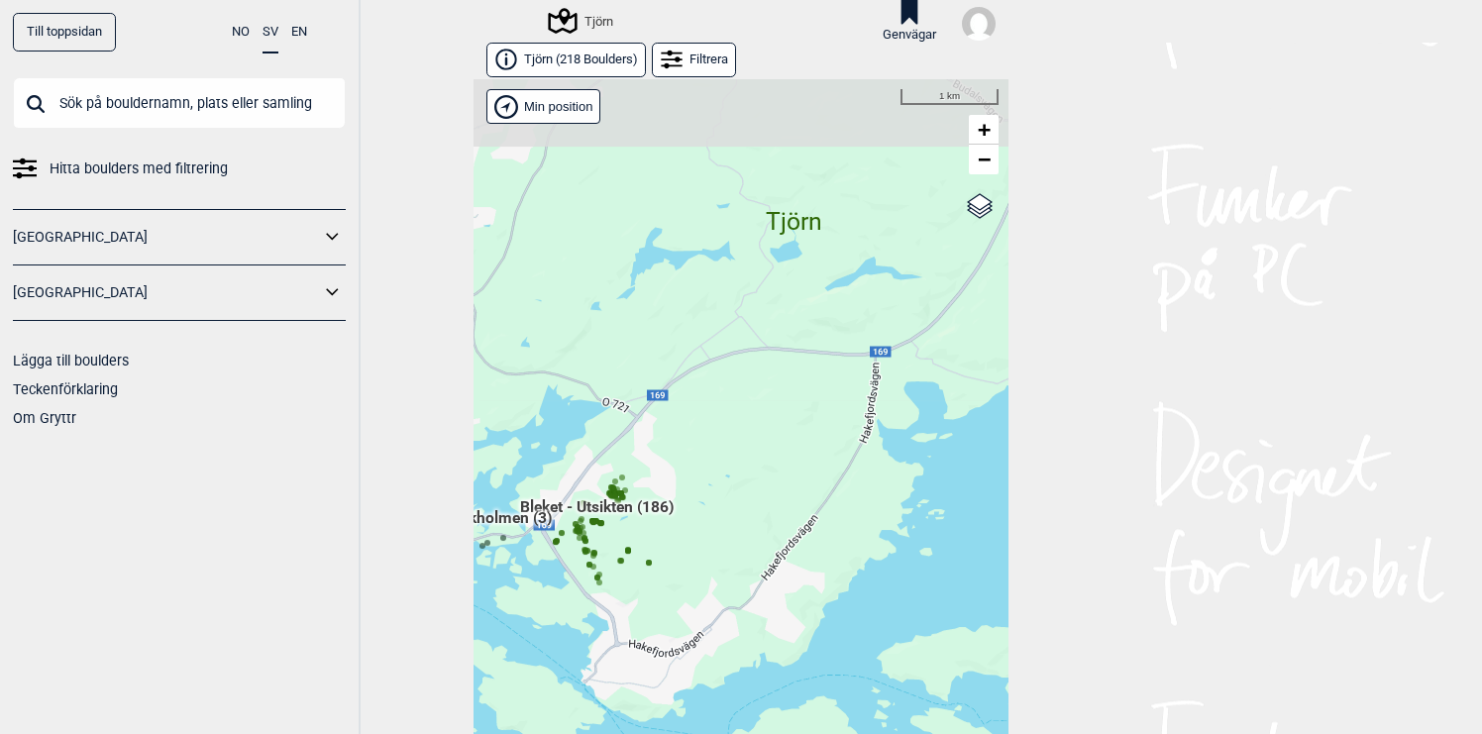
drag, startPoint x: 690, startPoint y: 460, endPoint x: 750, endPoint y: 642, distance: 191.7
click at [750, 642] on div "Hallingdal Gol [PERSON_NAME] Kolomoen [GEOGRAPHIC_DATA] [GEOGRAPHIC_DATA] [GEOG…" at bounding box center [740, 422] width 535 height 686
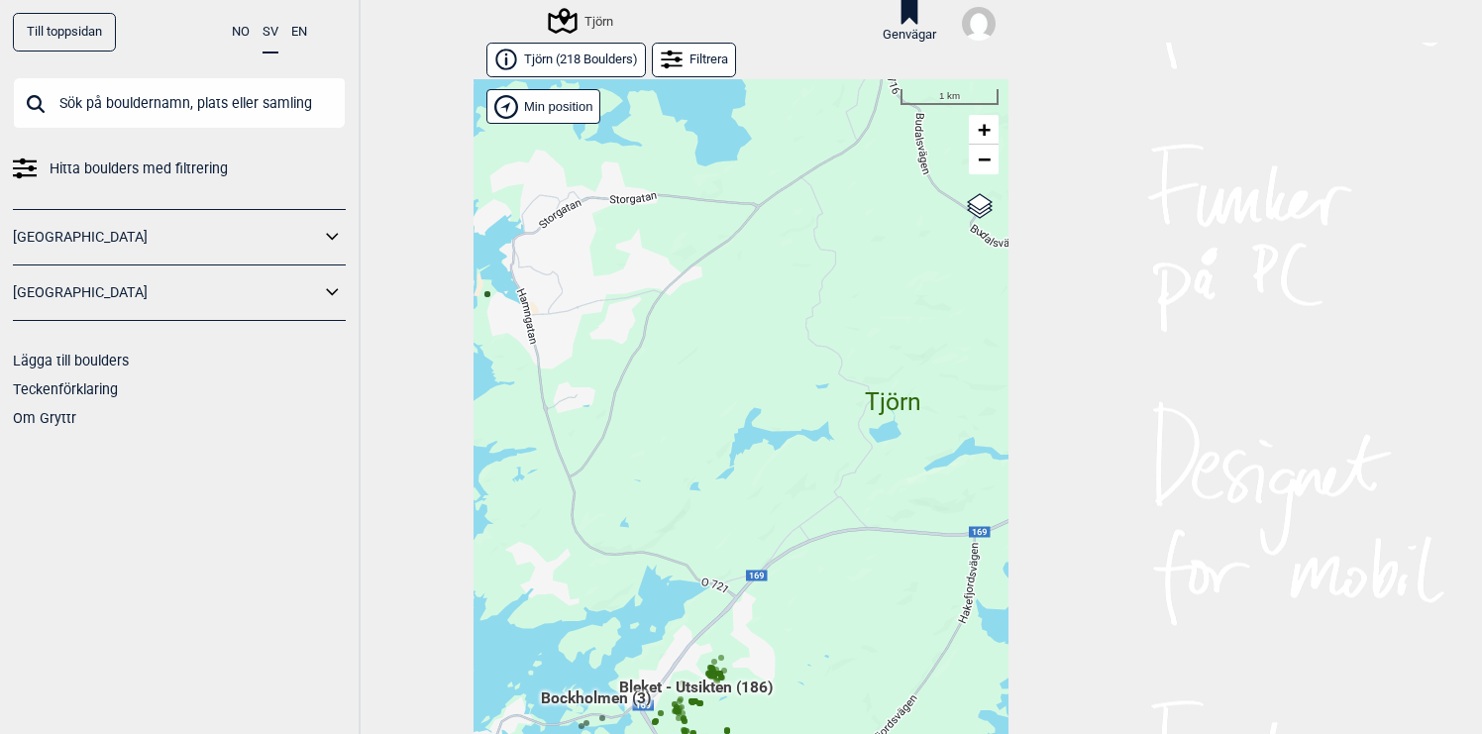
drag, startPoint x: 710, startPoint y: 487, endPoint x: 775, endPoint y: 590, distance: 121.5
click at [775, 590] on div "Hallingdal Gol [PERSON_NAME] Kolomoen [GEOGRAPHIC_DATA] [GEOGRAPHIC_DATA] [GEOG…" at bounding box center [740, 422] width 535 height 686
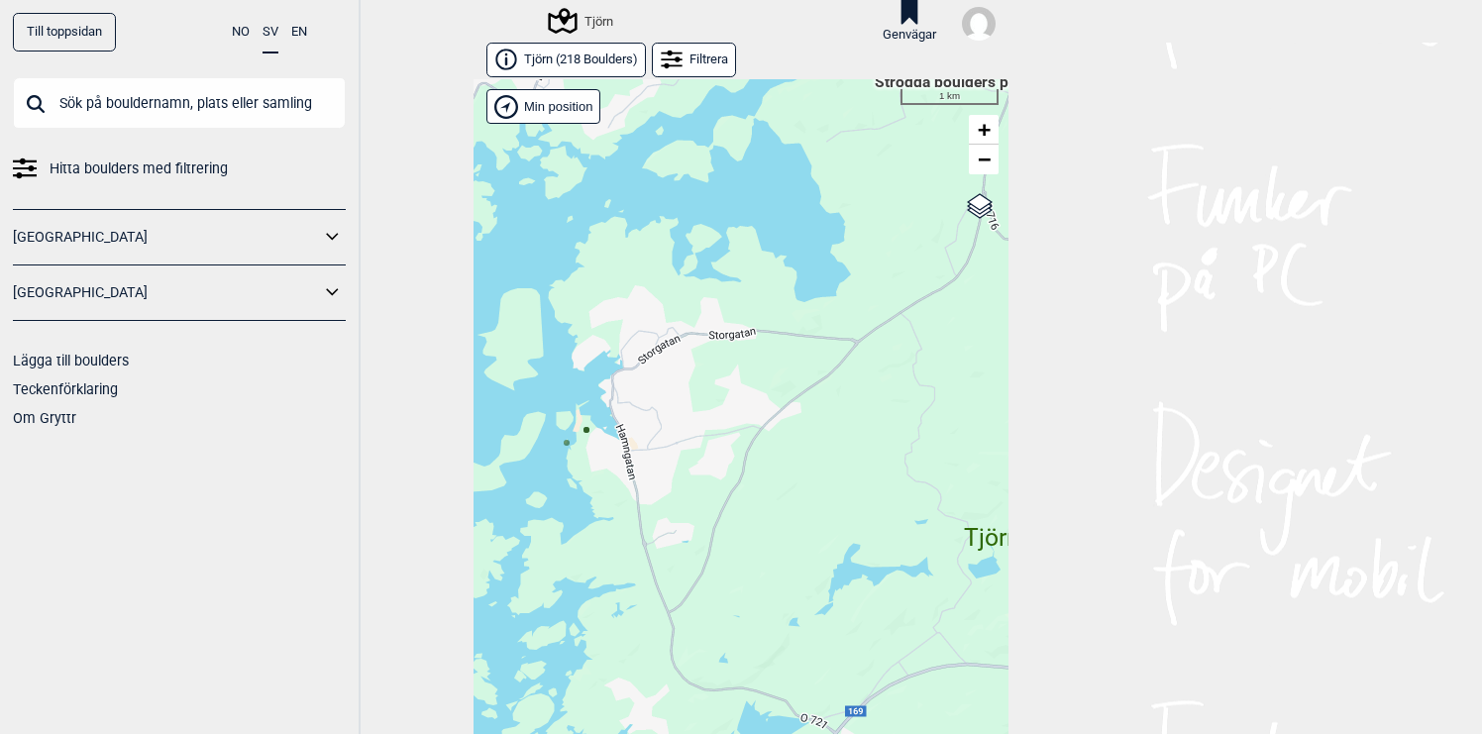
drag, startPoint x: 685, startPoint y: 527, endPoint x: 779, endPoint y: 526, distance: 93.1
click at [777, 526] on div "Hallingdal Gol [PERSON_NAME] Kolomoen [GEOGRAPHIC_DATA] [GEOGRAPHIC_DATA] [GEOG…" at bounding box center [740, 422] width 535 height 686
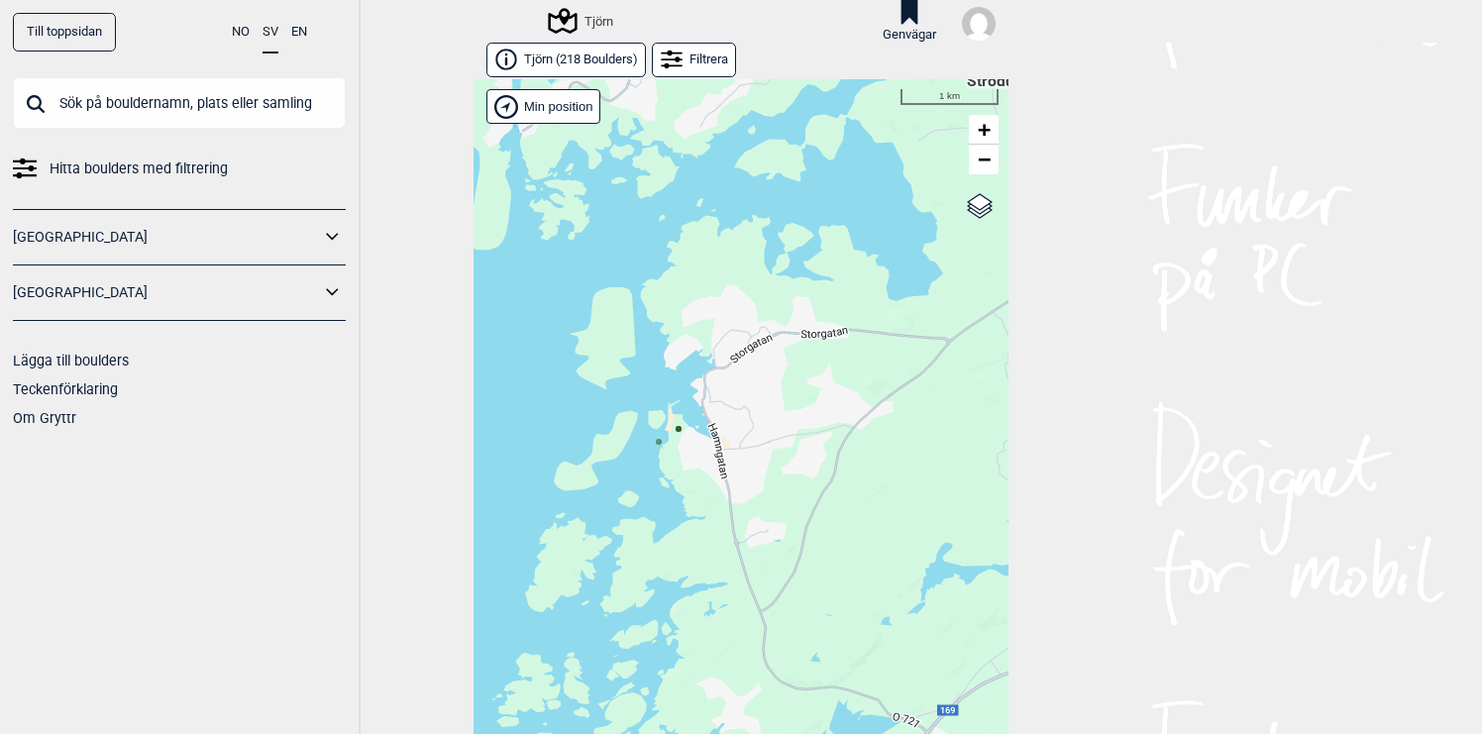
click at [661, 443] on circle at bounding box center [659, 442] width 6 height 6
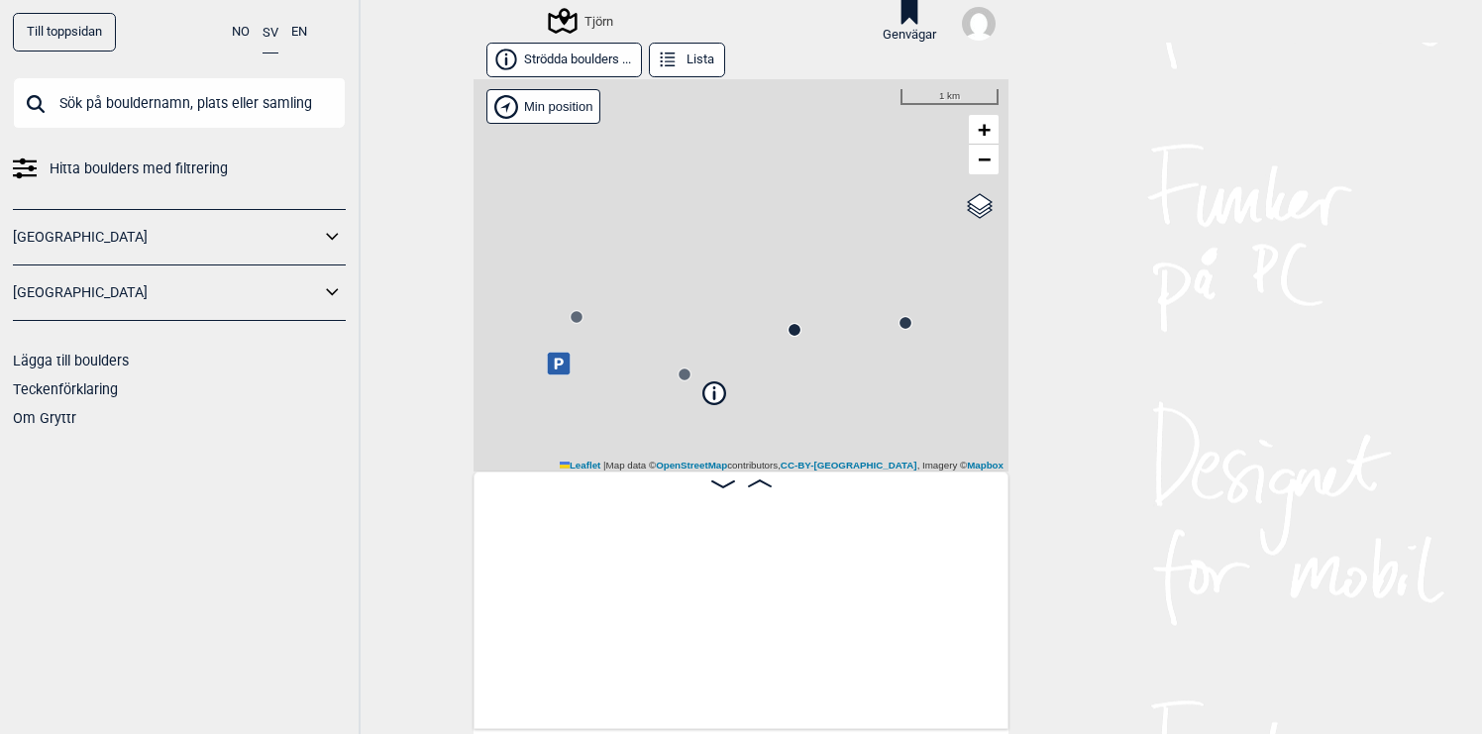
scroll to position [0, 156]
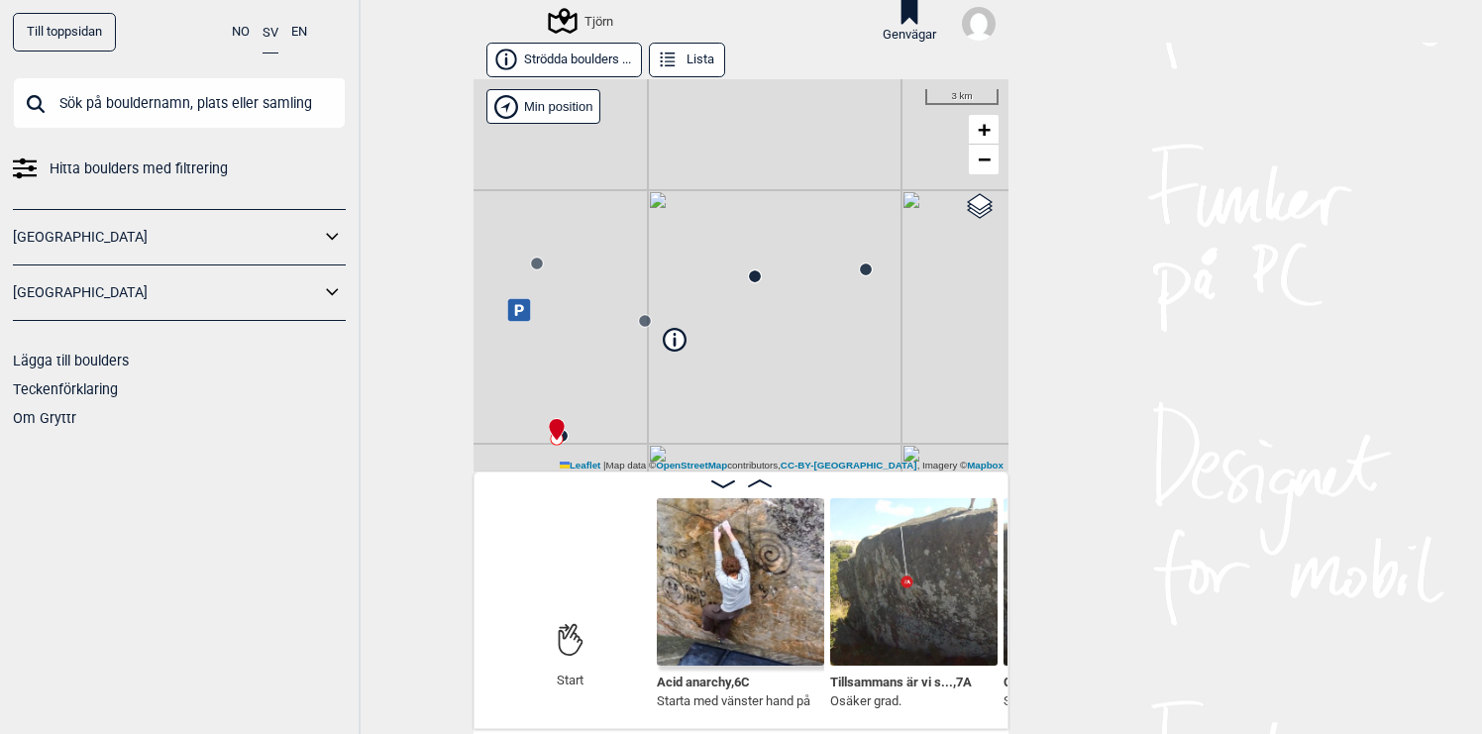
drag, startPoint x: 780, startPoint y: 442, endPoint x: 740, endPoint y: 388, distance: 66.6
click at [740, 388] on div "Tjörn Min position 3 km + − OpenStreetMap Google satellite Leaflet | Map data ©…" at bounding box center [740, 275] width 535 height 392
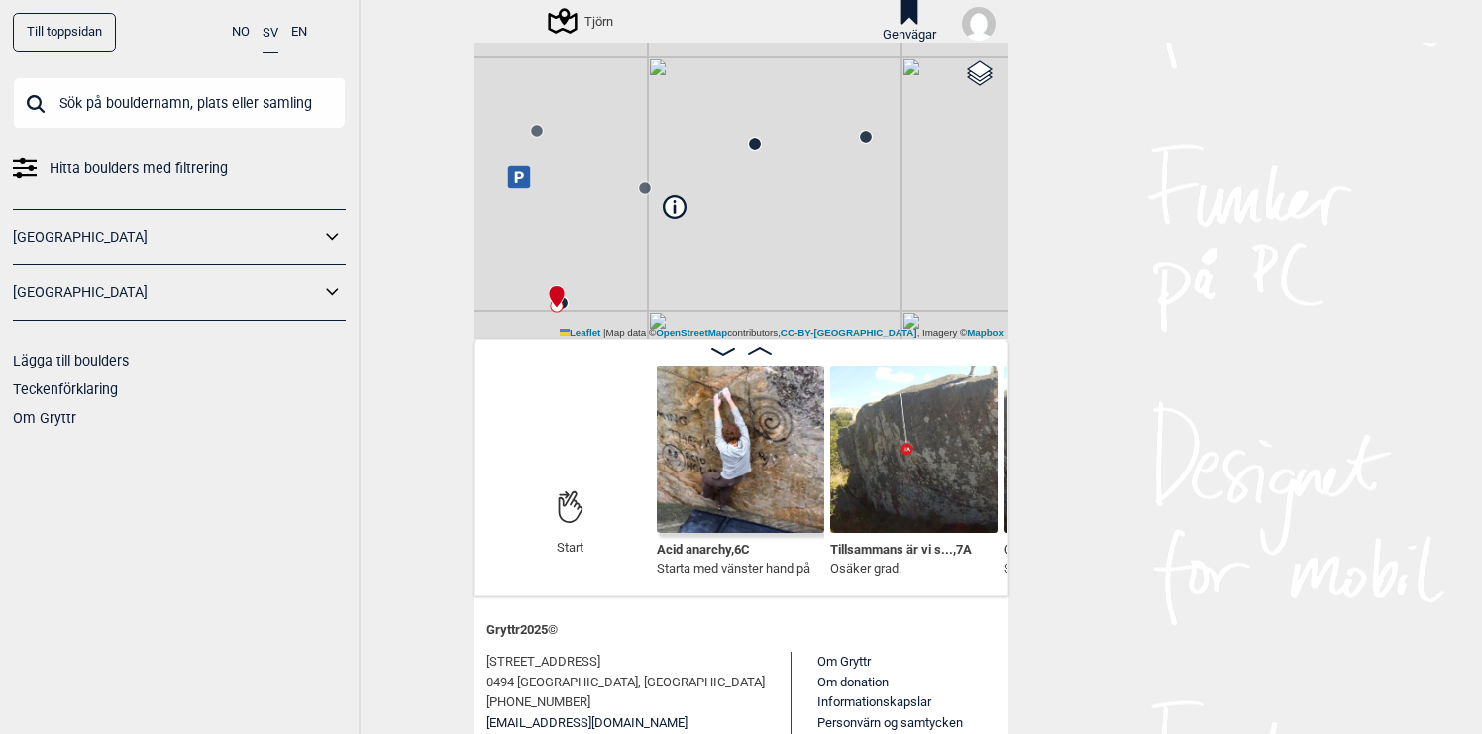
scroll to position [138, 0]
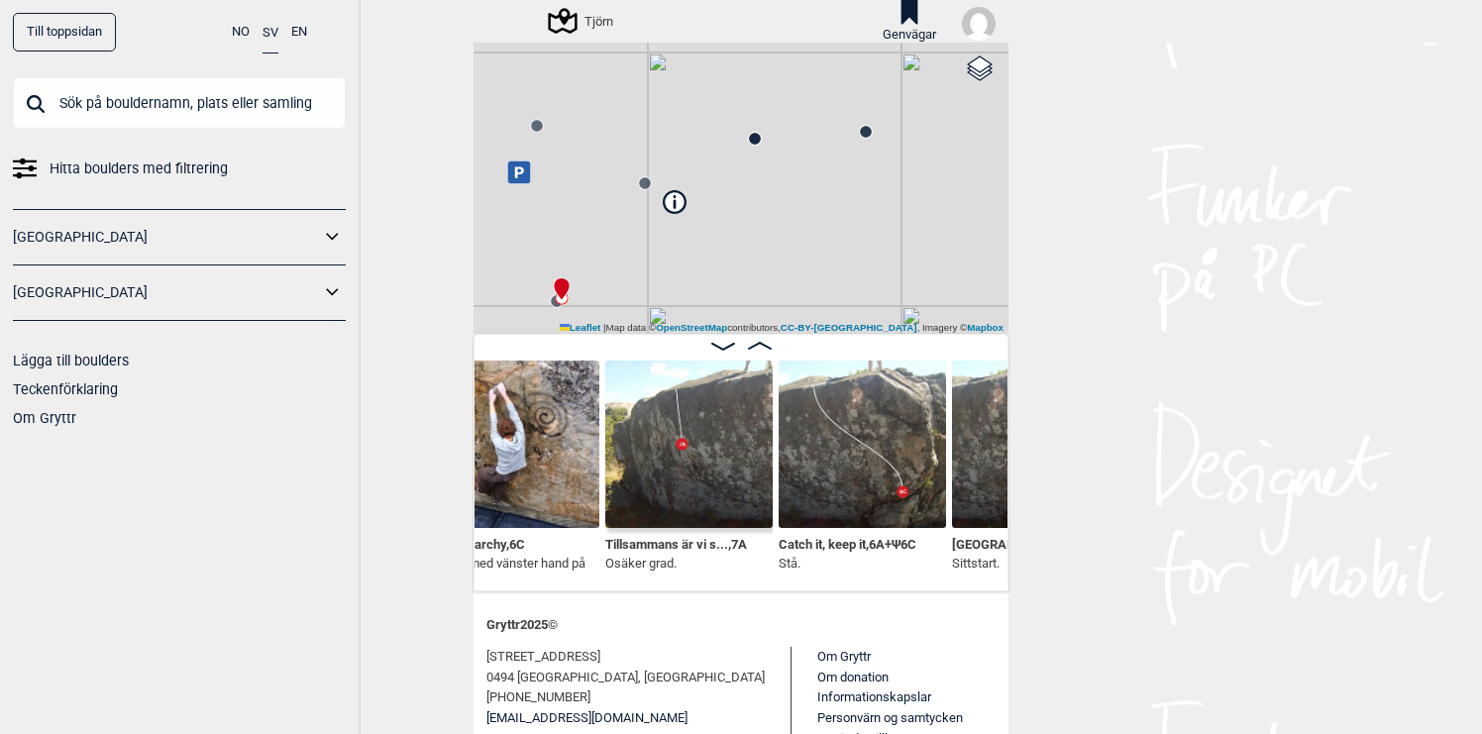
scroll to position [0, 381]
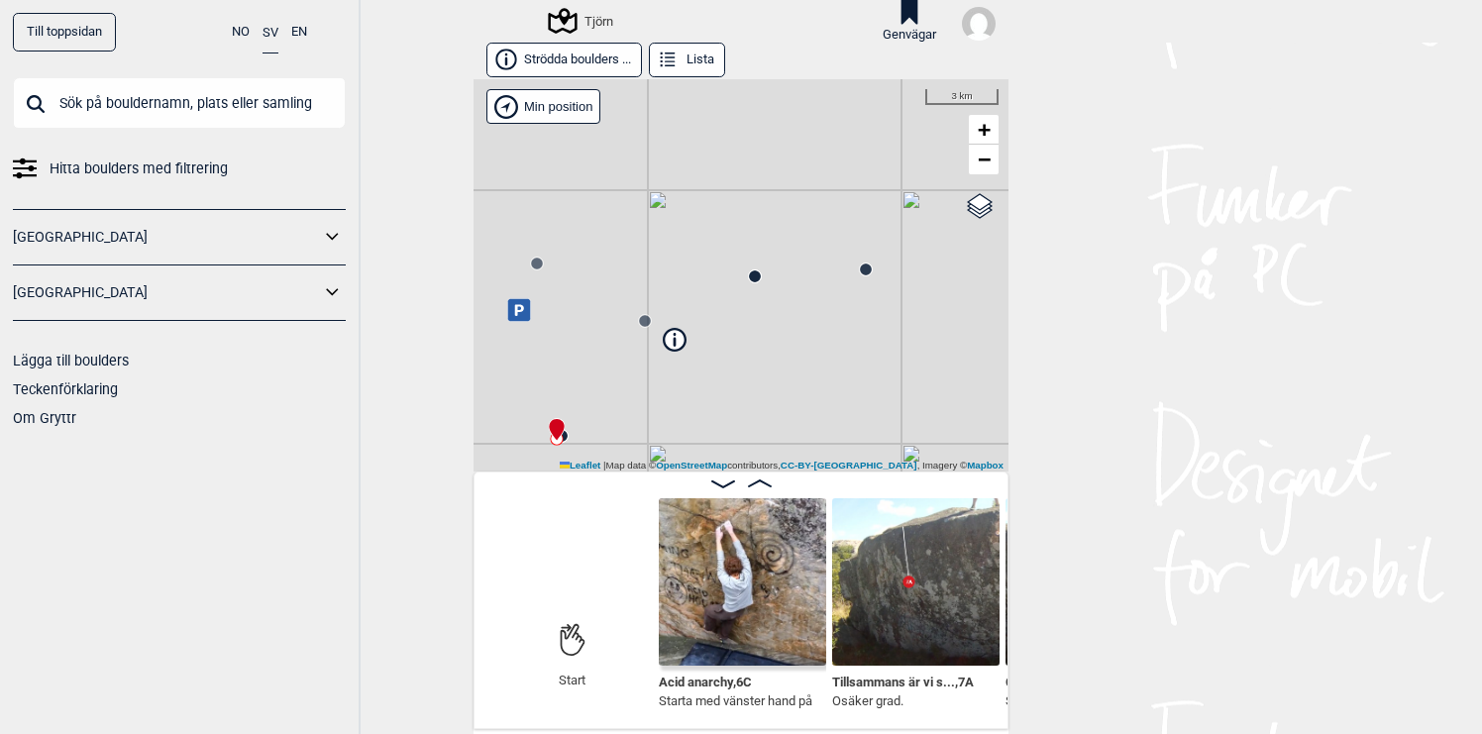
click at [645, 321] on circle at bounding box center [645, 321] width 12 height 12
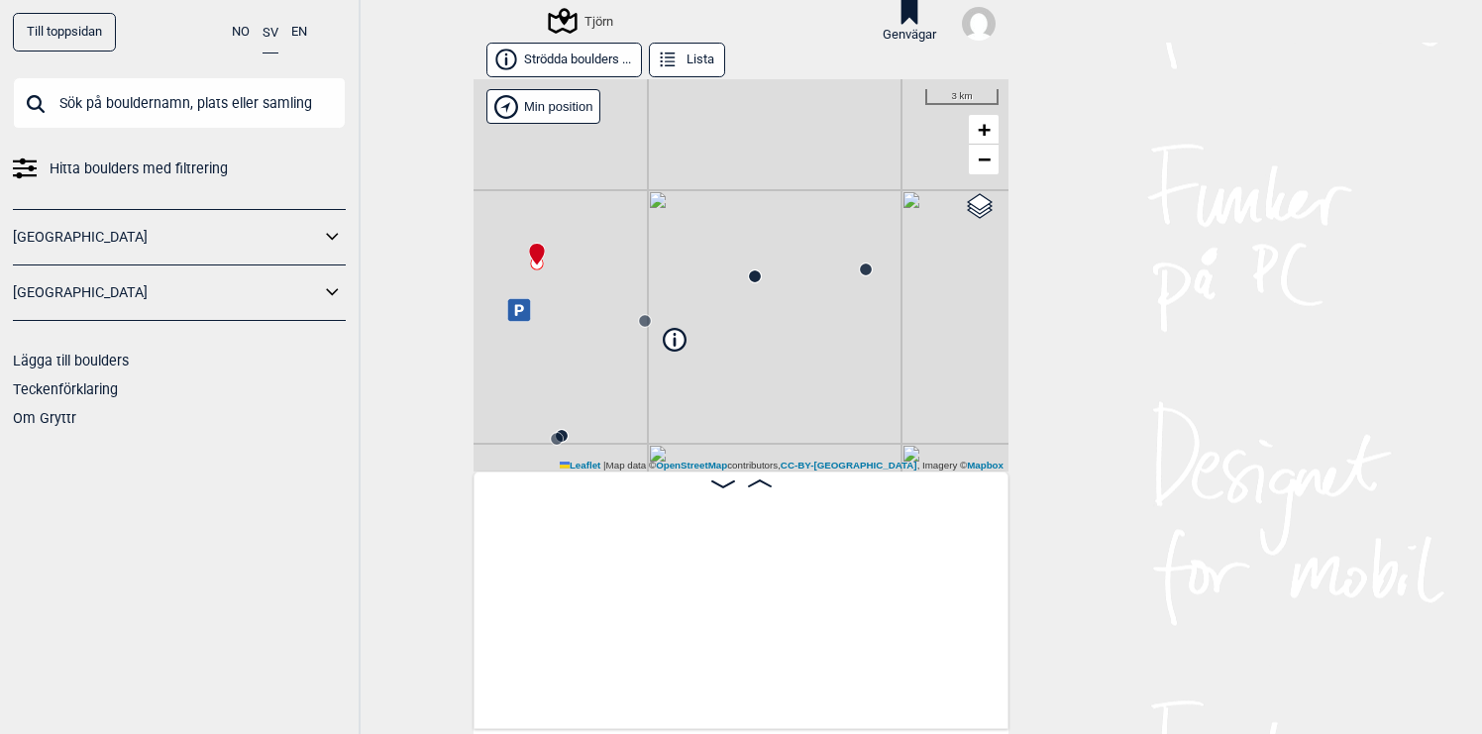
scroll to position [0, 1363]
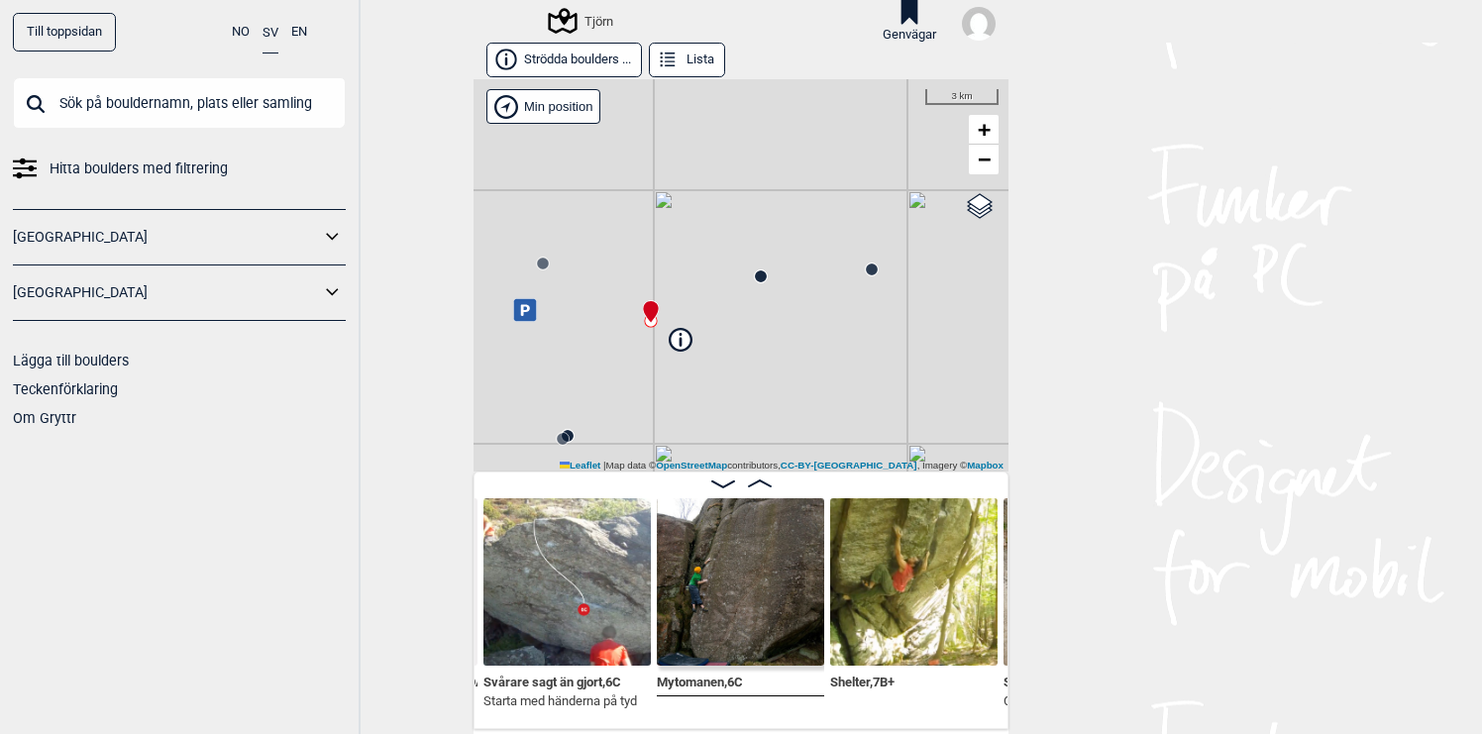
click at [748, 597] on img at bounding box center [740, 581] width 167 height 167
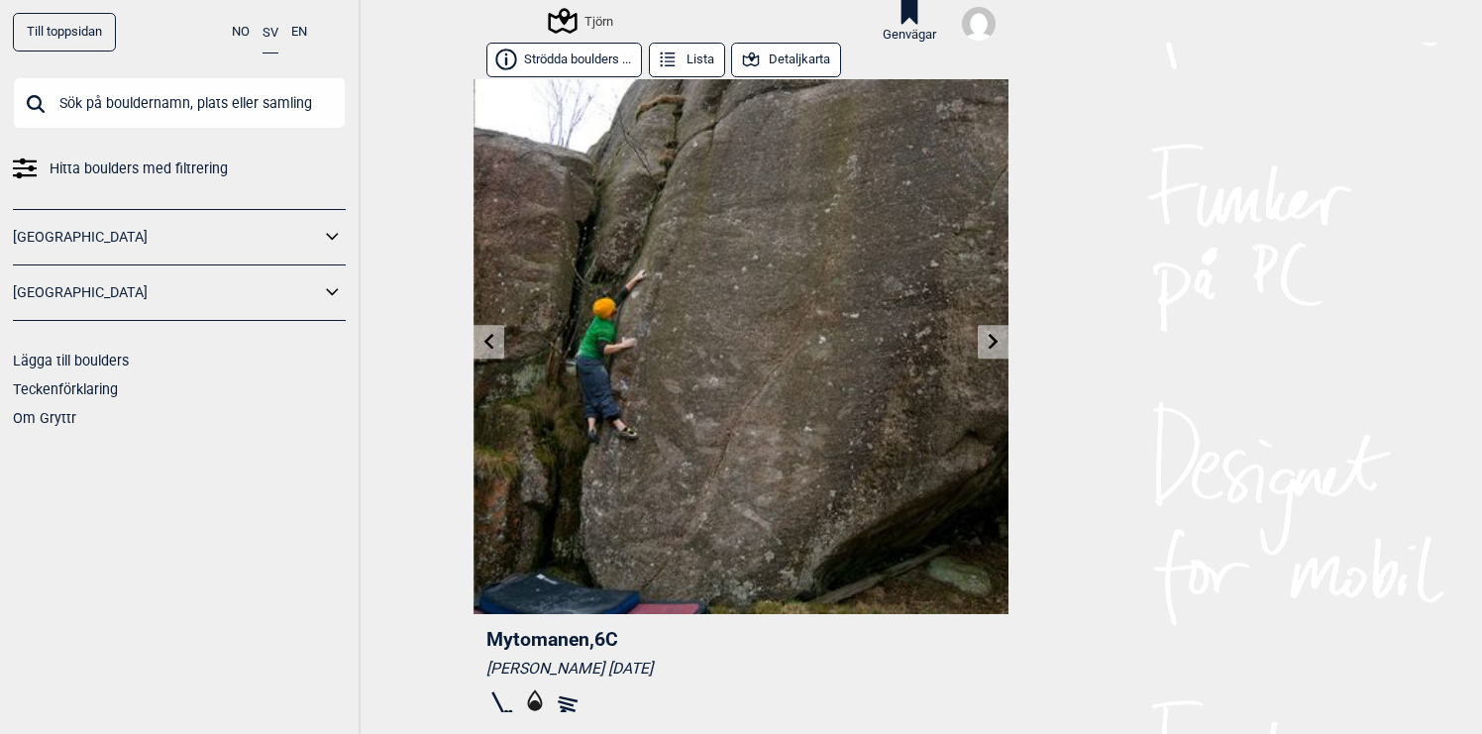
click at [578, 57] on button "Strödda boulders ..." at bounding box center [564, 60] width 156 height 35
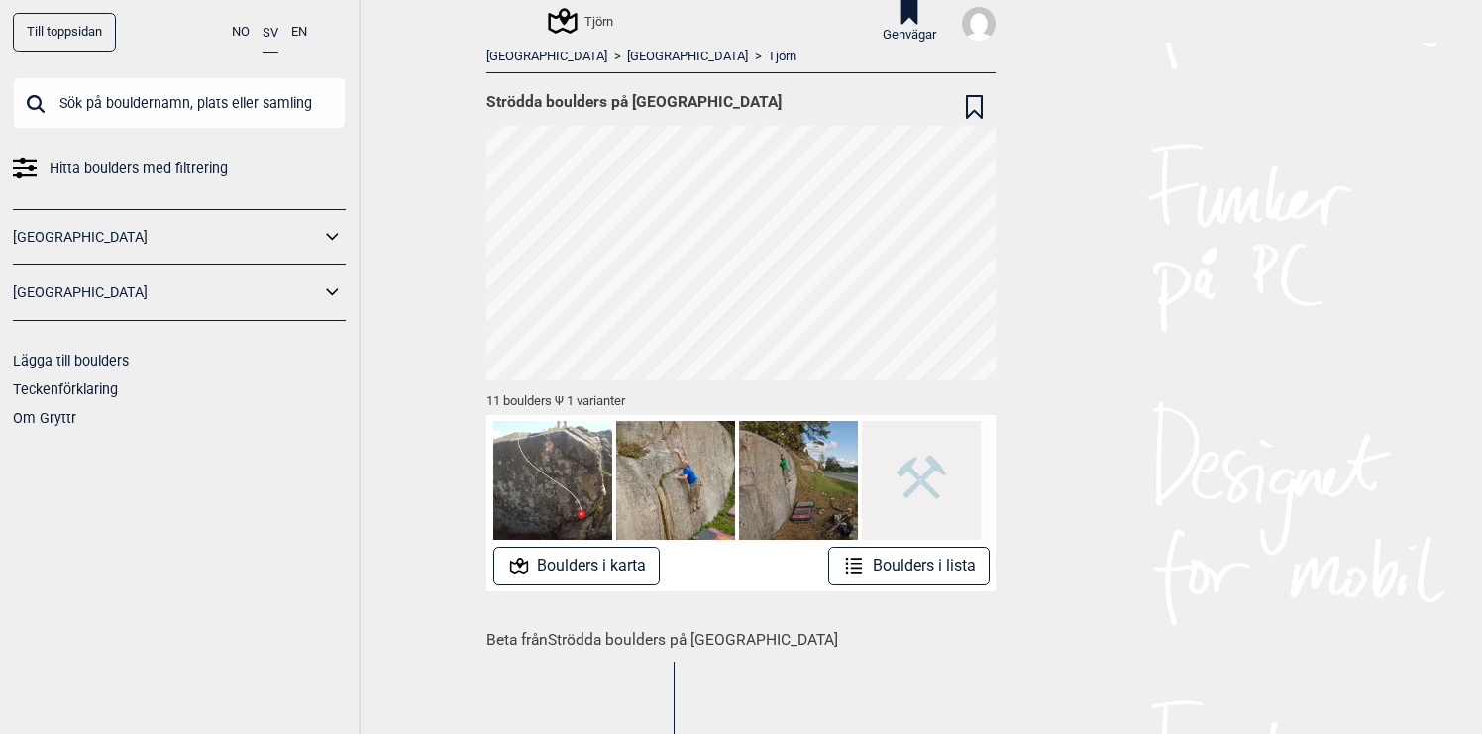
click at [601, 19] on div "Tjörn" at bounding box center [582, 21] width 62 height 24
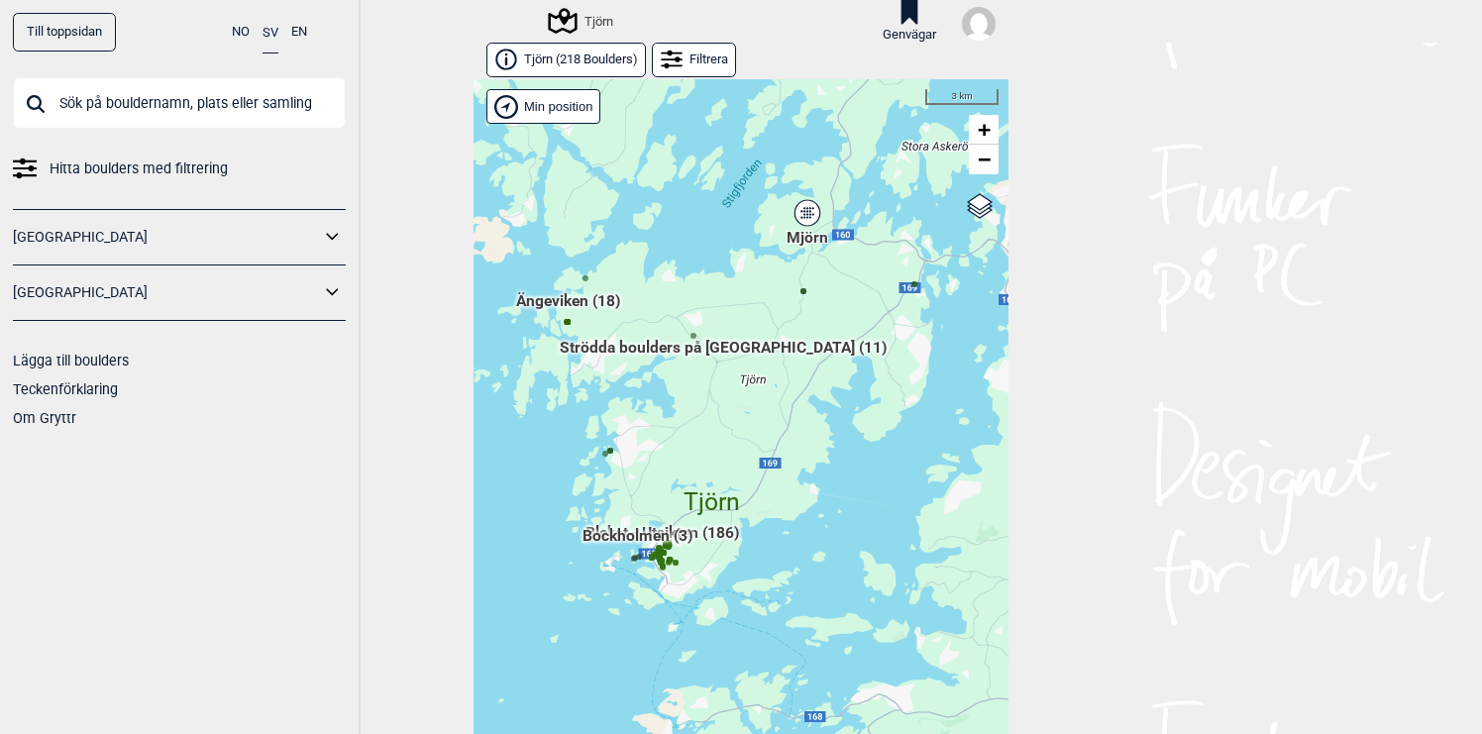
click at [336, 290] on icon at bounding box center [333, 292] width 26 height 29
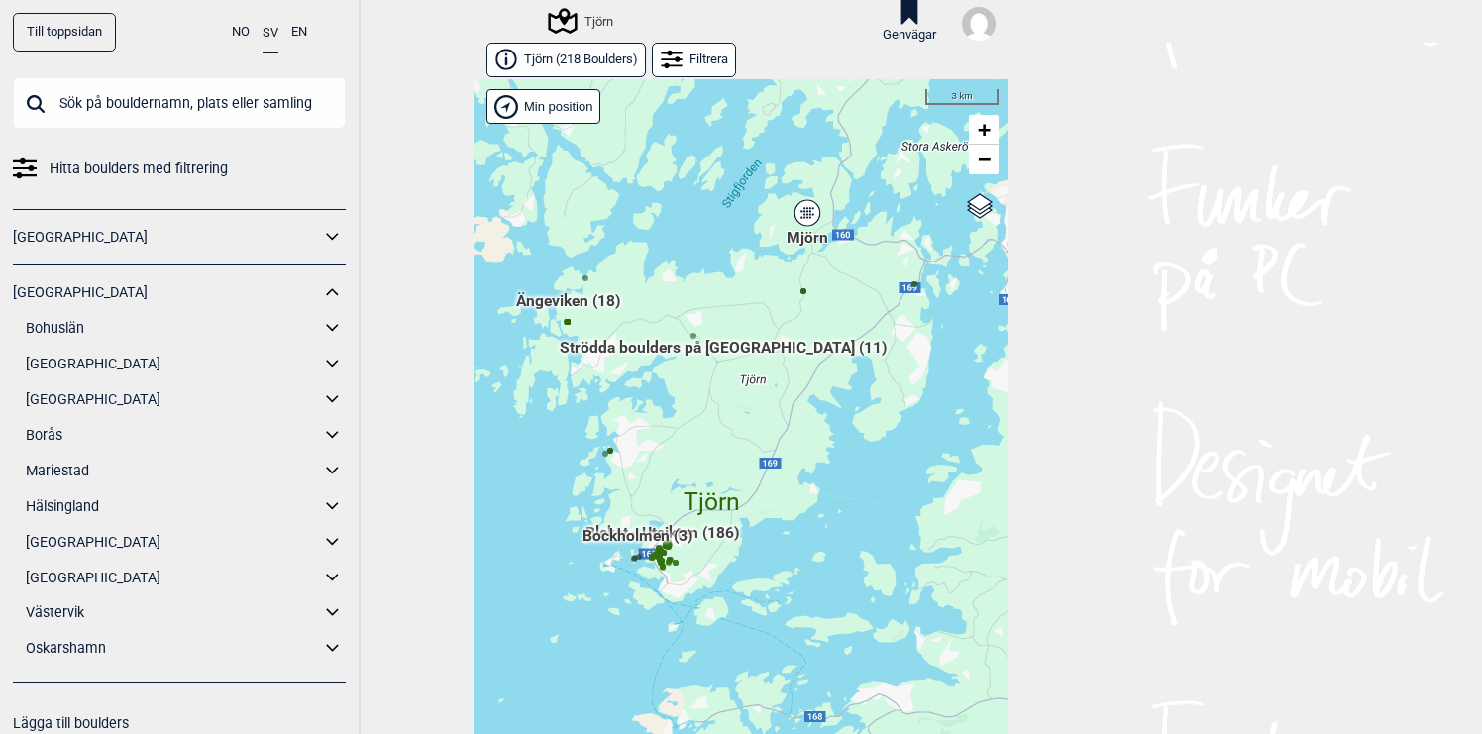
click at [338, 358] on icon at bounding box center [333, 364] width 26 height 29
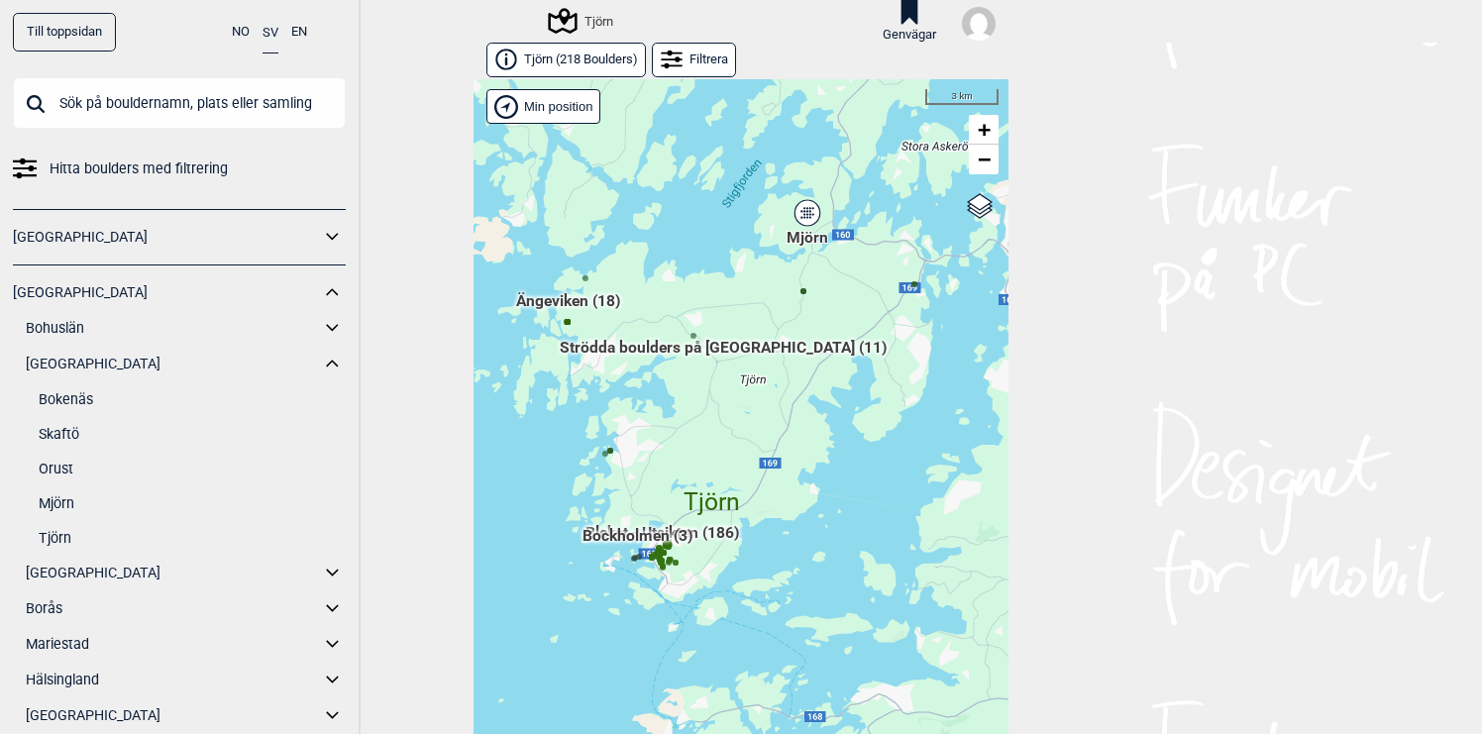
click at [77, 540] on link "Tjörn" at bounding box center [192, 538] width 307 height 29
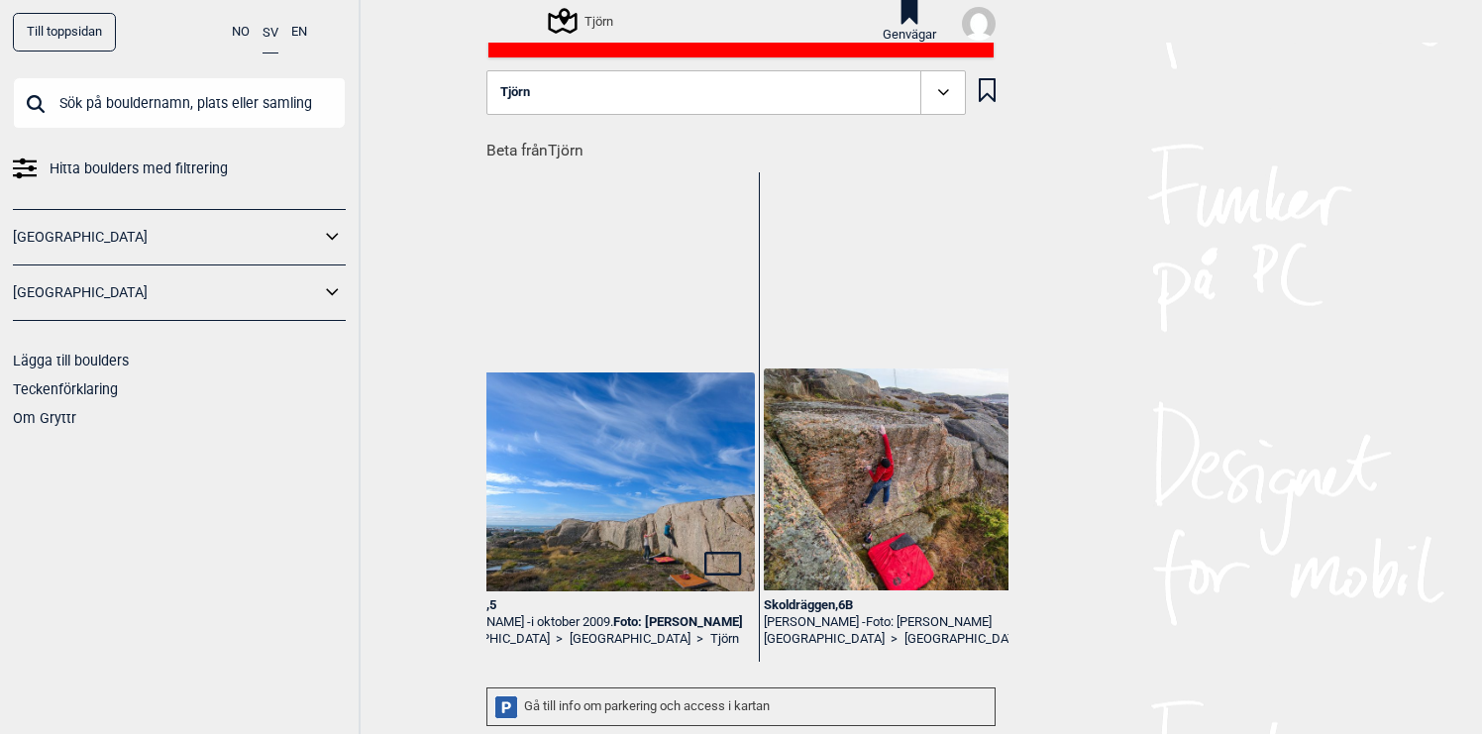
scroll to position [0, 731]
click at [655, 538] on img at bounding box center [593, 481] width 326 height 219
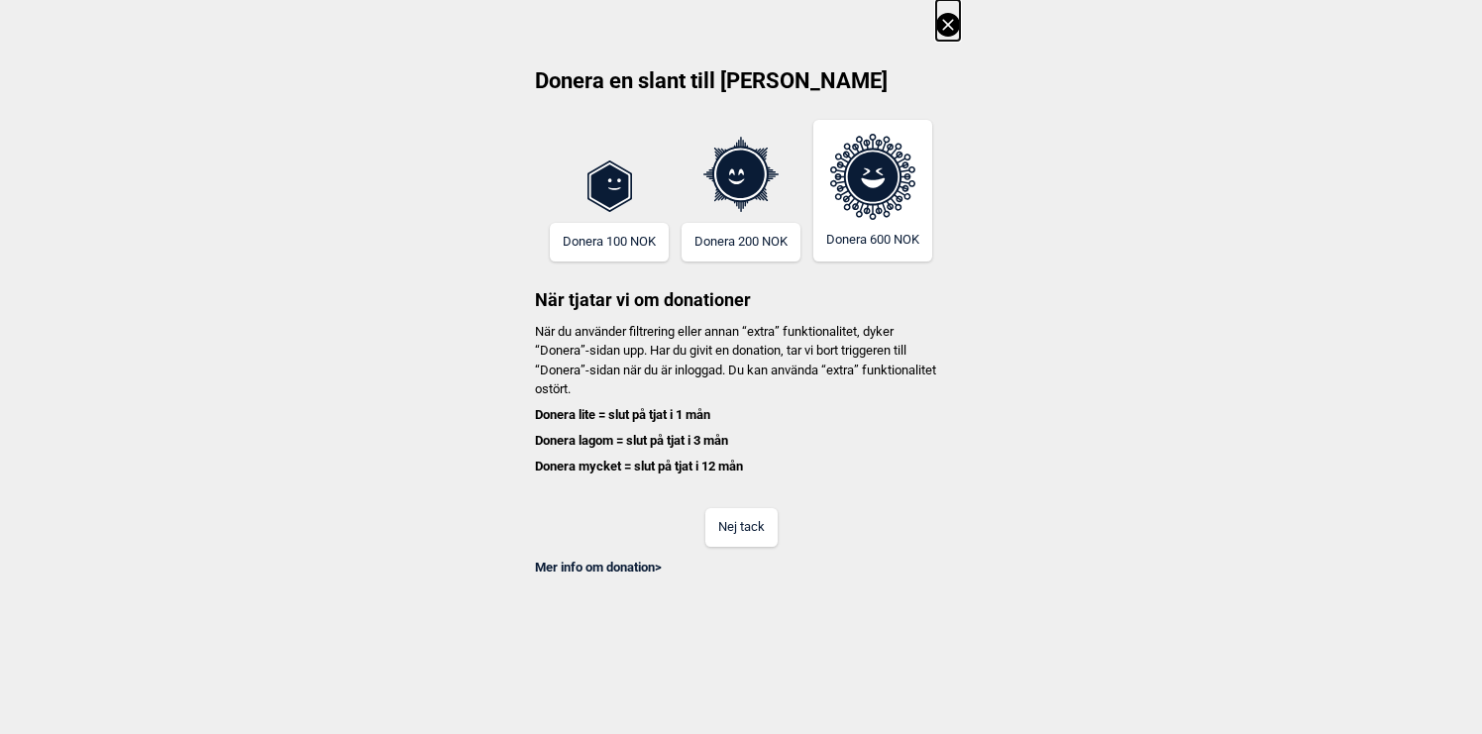
click at [757, 525] on button "Nej tack" at bounding box center [741, 527] width 72 height 39
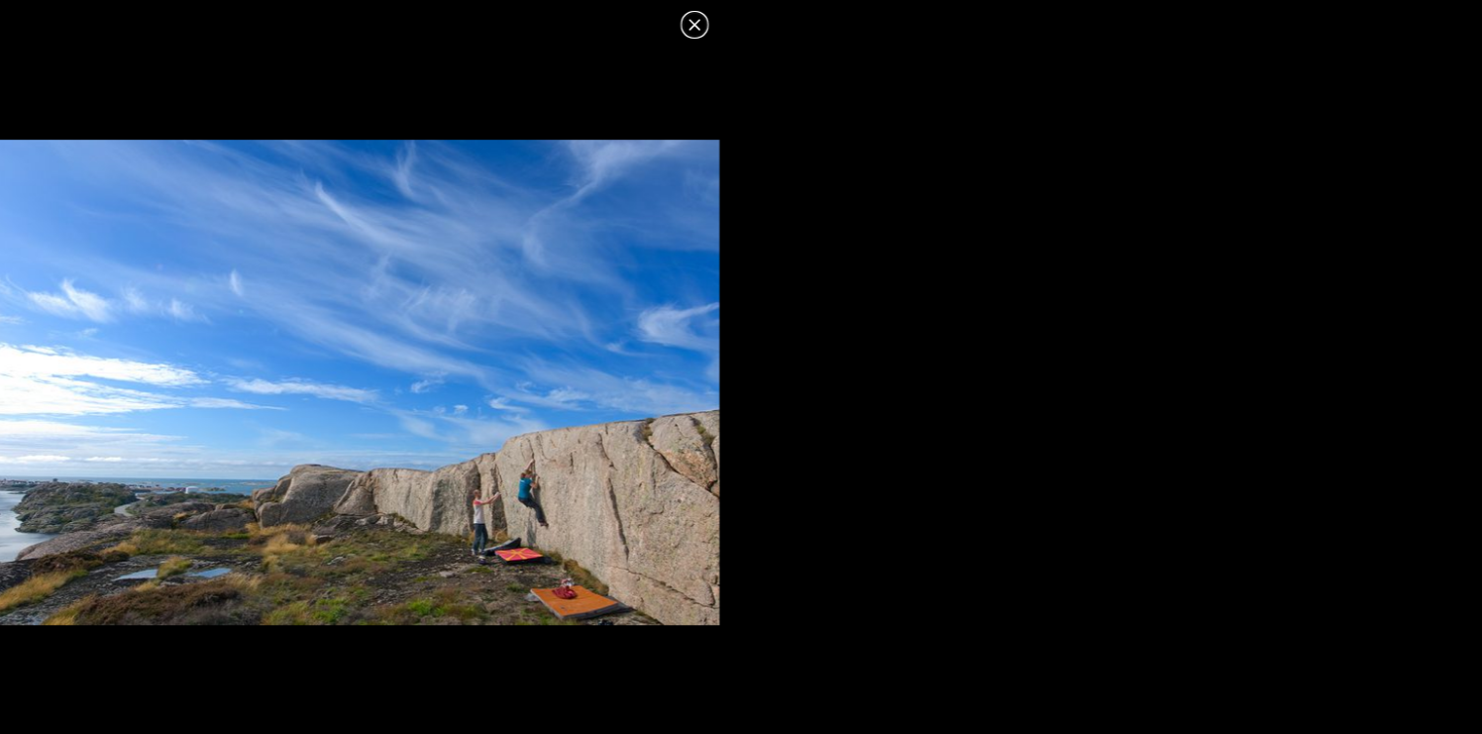
click at [752, 380] on dialog at bounding box center [741, 367] width 1482 height 734
click at [695, 23] on icon at bounding box center [696, 25] width 24 height 24
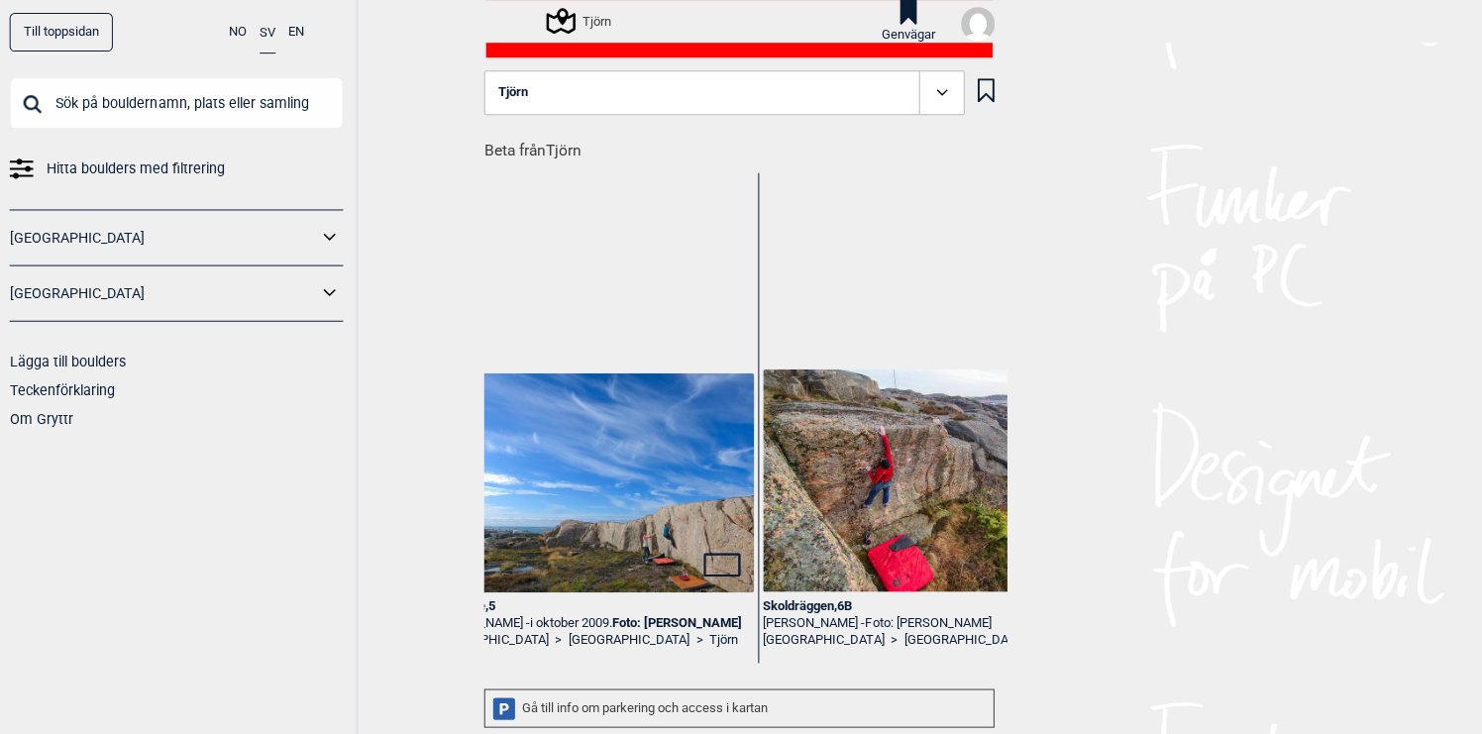
click at [916, 457] on img at bounding box center [928, 479] width 326 height 222
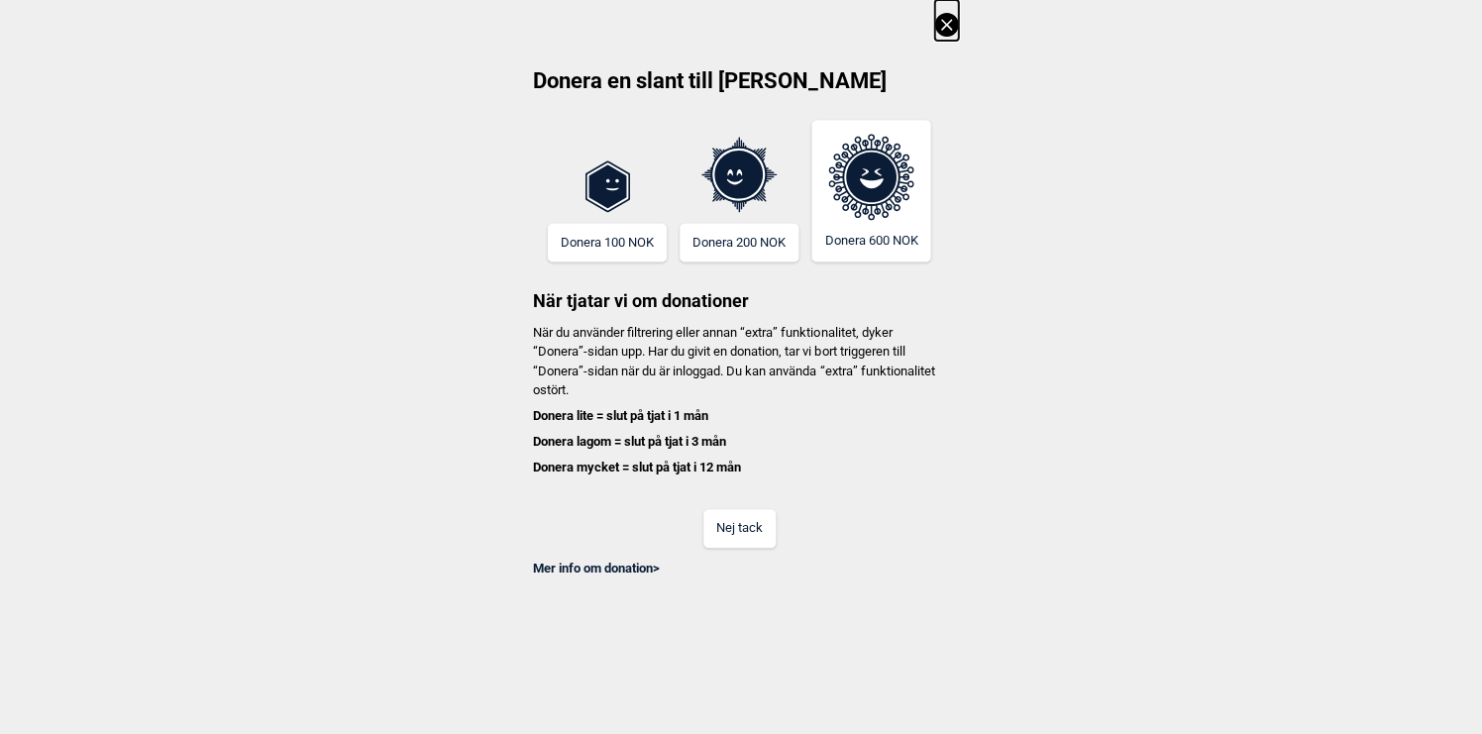
click at [752, 526] on button "Nej tack" at bounding box center [741, 527] width 72 height 39
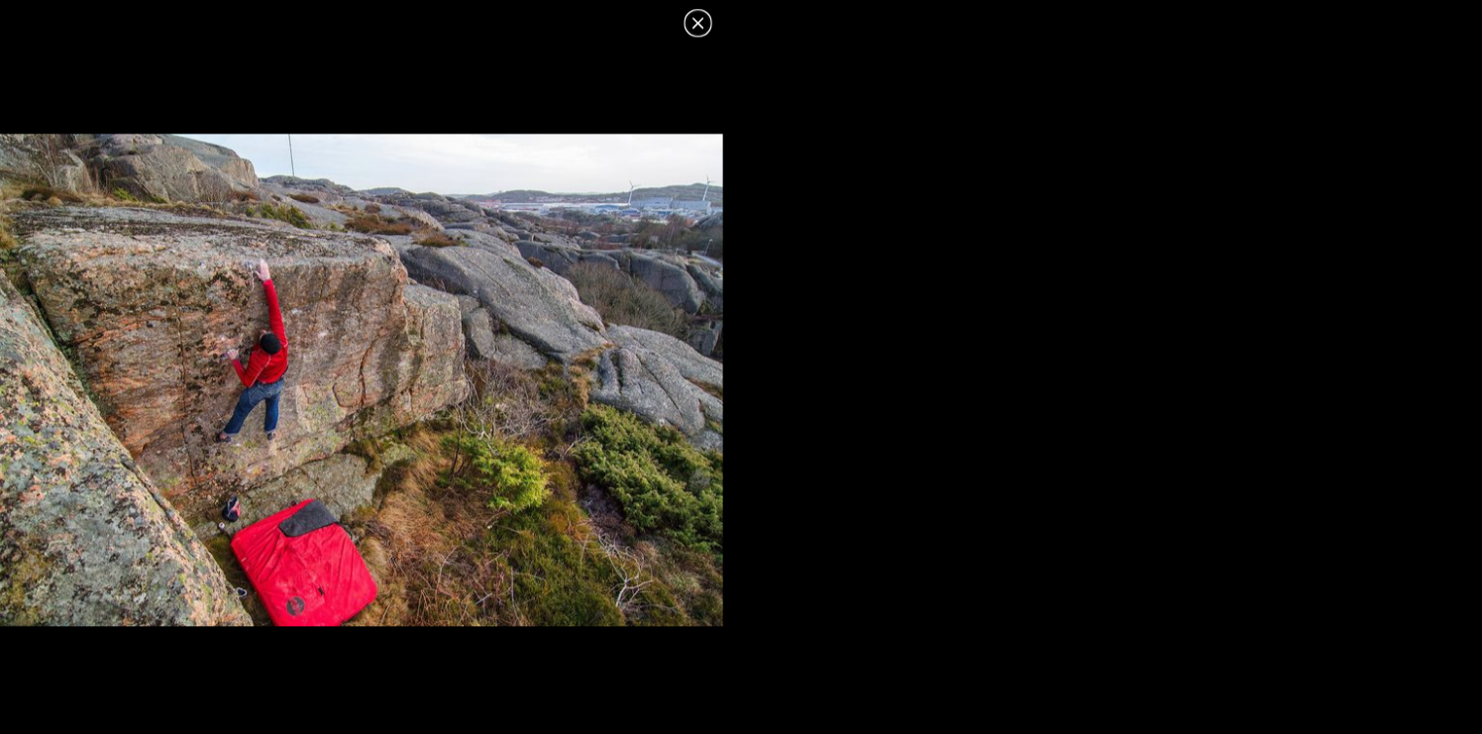
click at [698, 22] on icon at bounding box center [695, 24] width 11 height 11
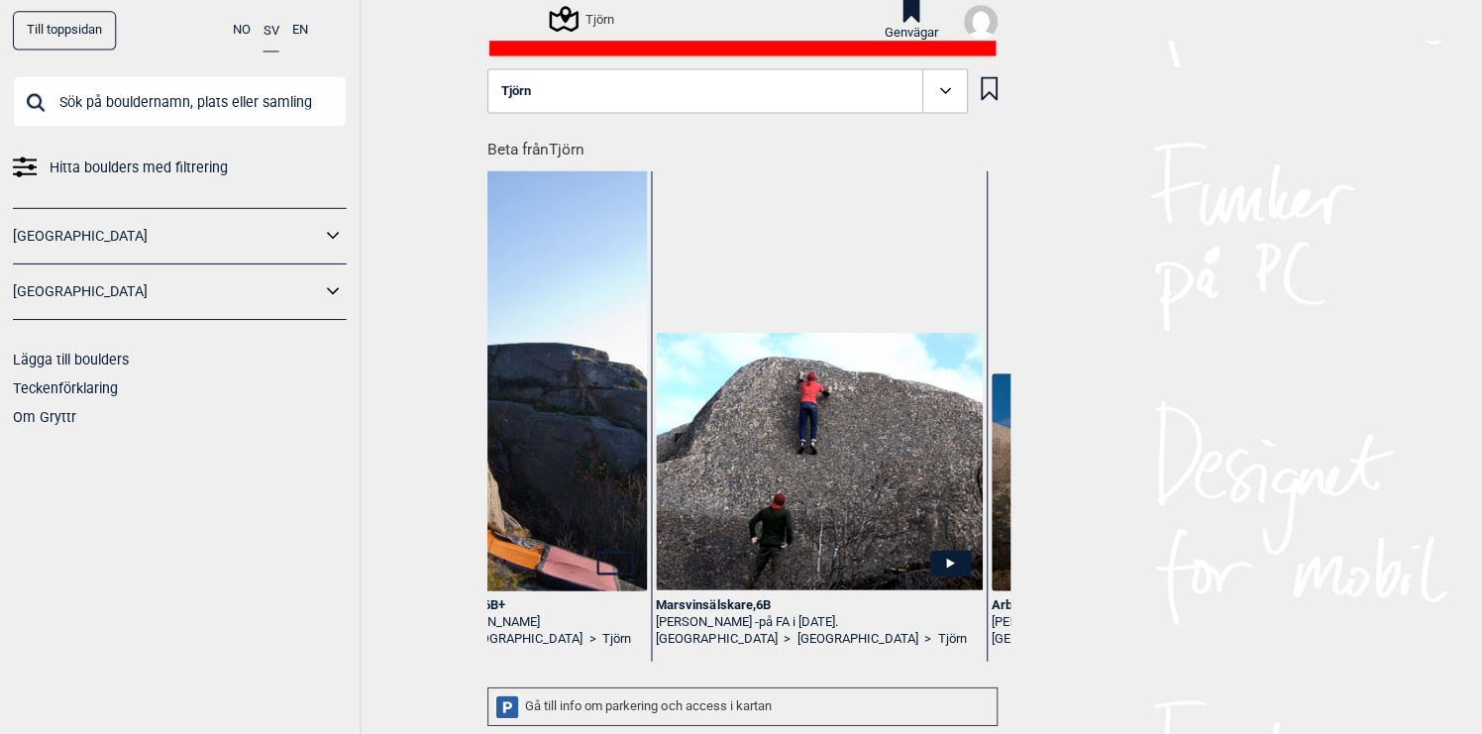
scroll to position [0, 42355]
